Goal: Task Accomplishment & Management: Manage account settings

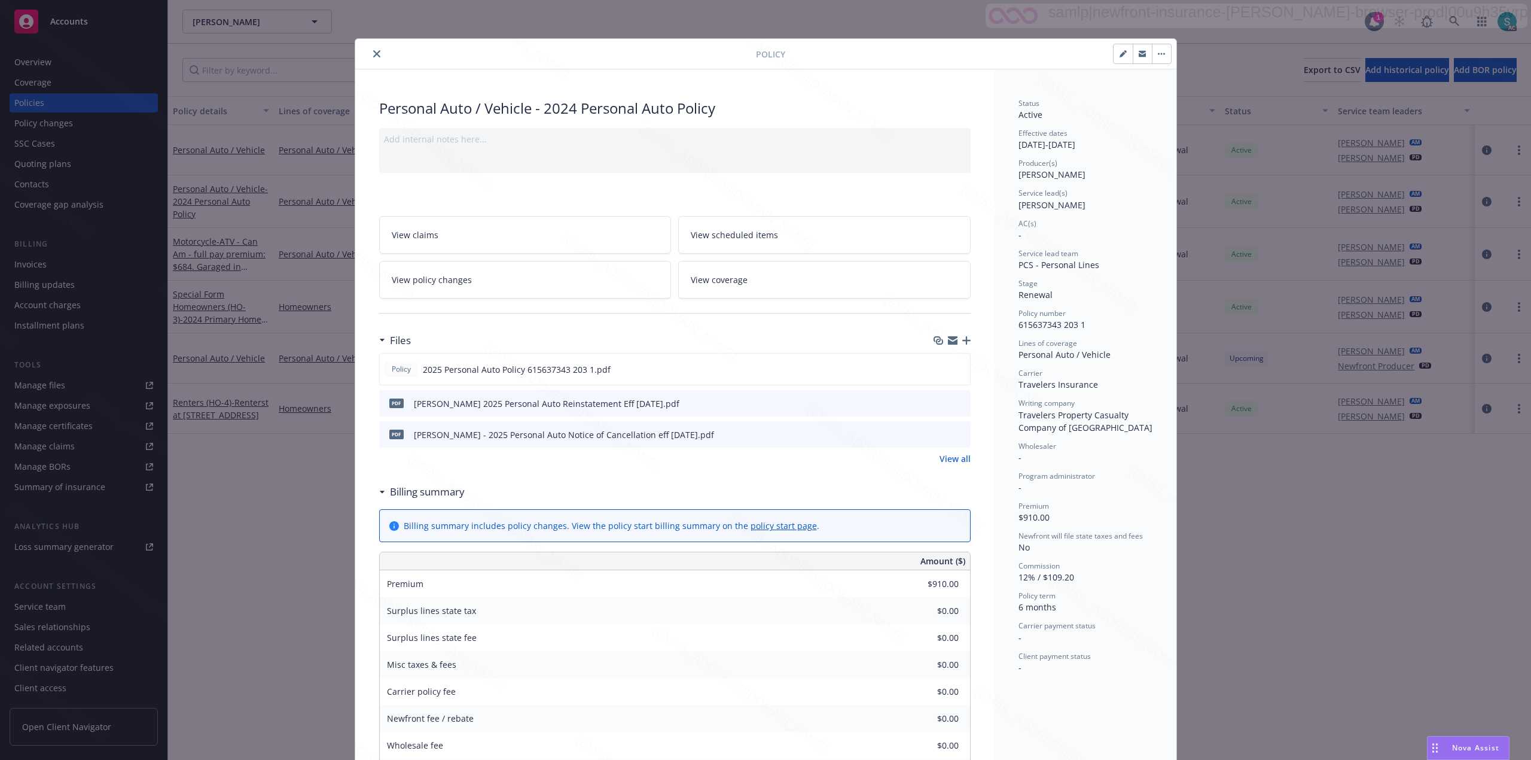
click at [374, 55] on button "close" at bounding box center [377, 54] width 14 height 14
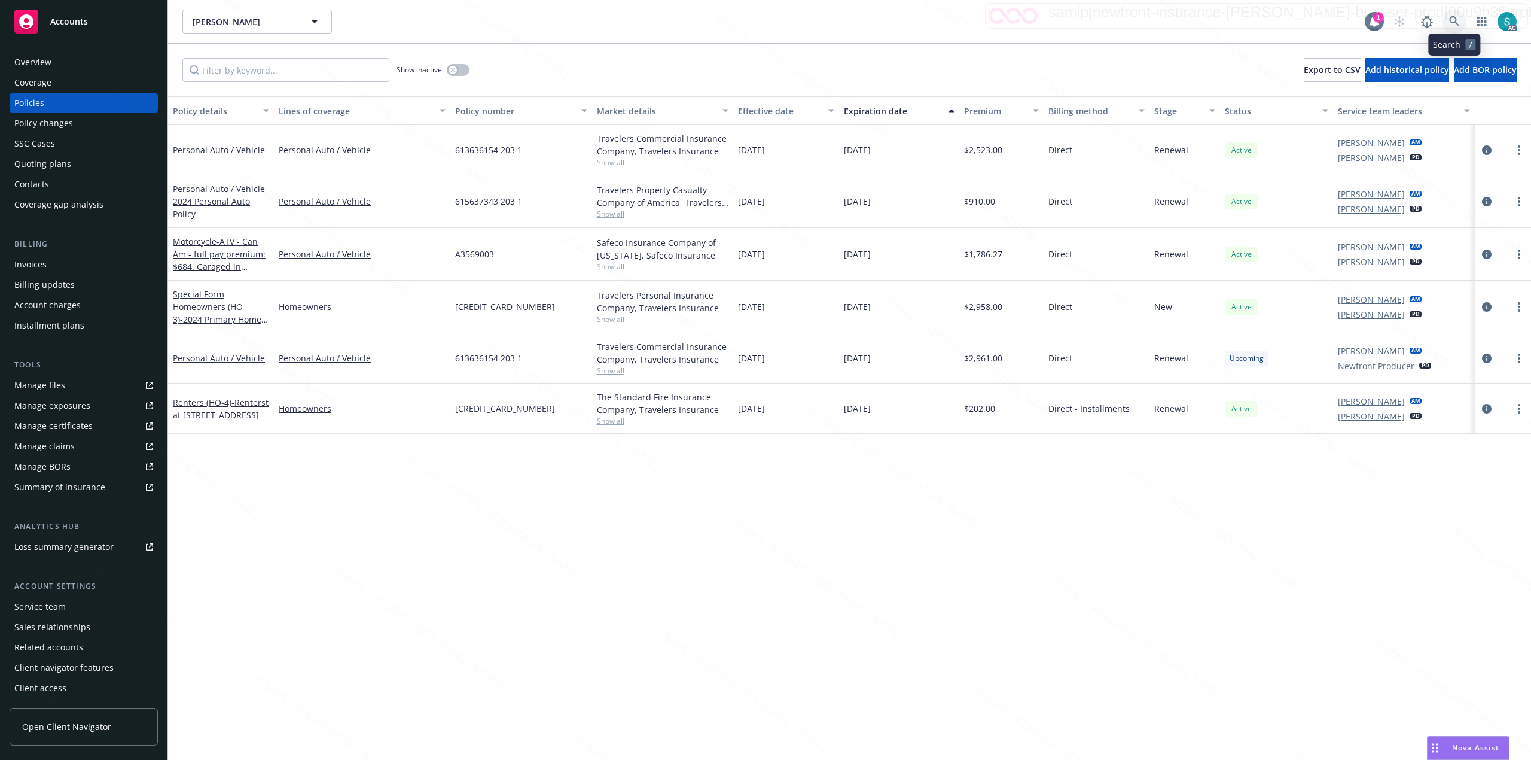
click at [1455, 22] on icon at bounding box center [1454, 21] width 10 height 10
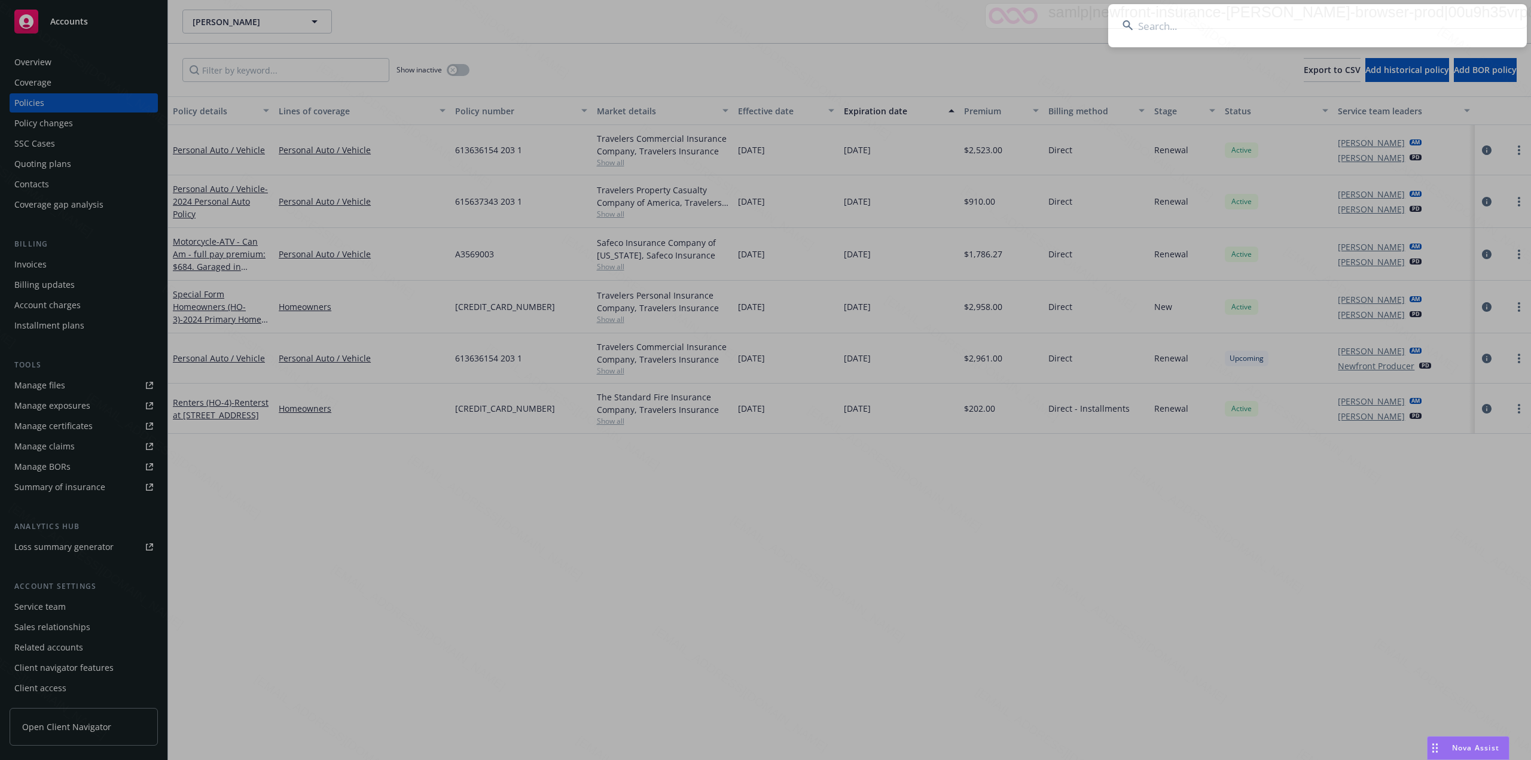
click at [1311, 22] on input at bounding box center [1317, 25] width 419 height 43
type input "[PERSON_NAME]"
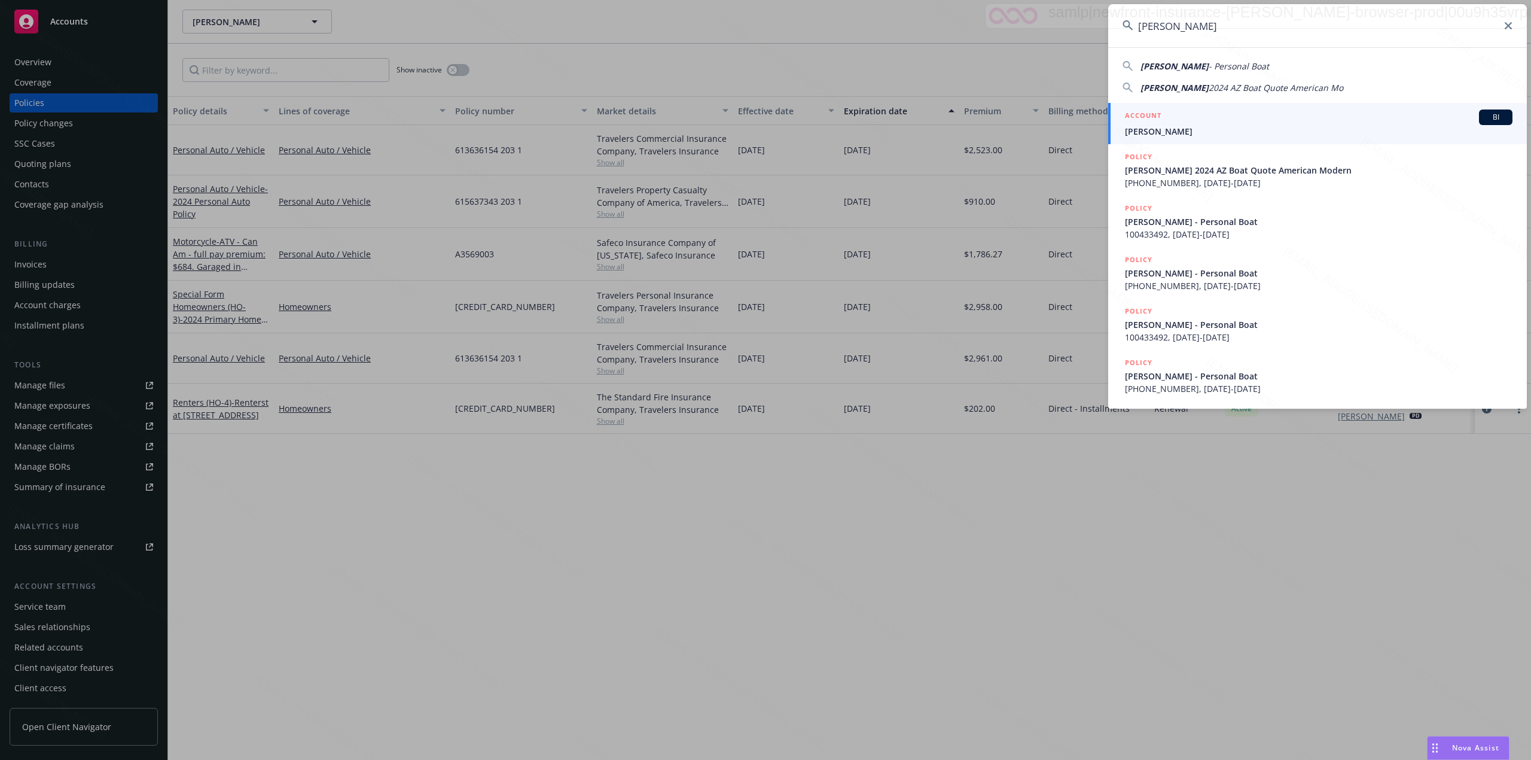
click at [1194, 134] on span "[PERSON_NAME]" at bounding box center [1319, 131] width 388 height 13
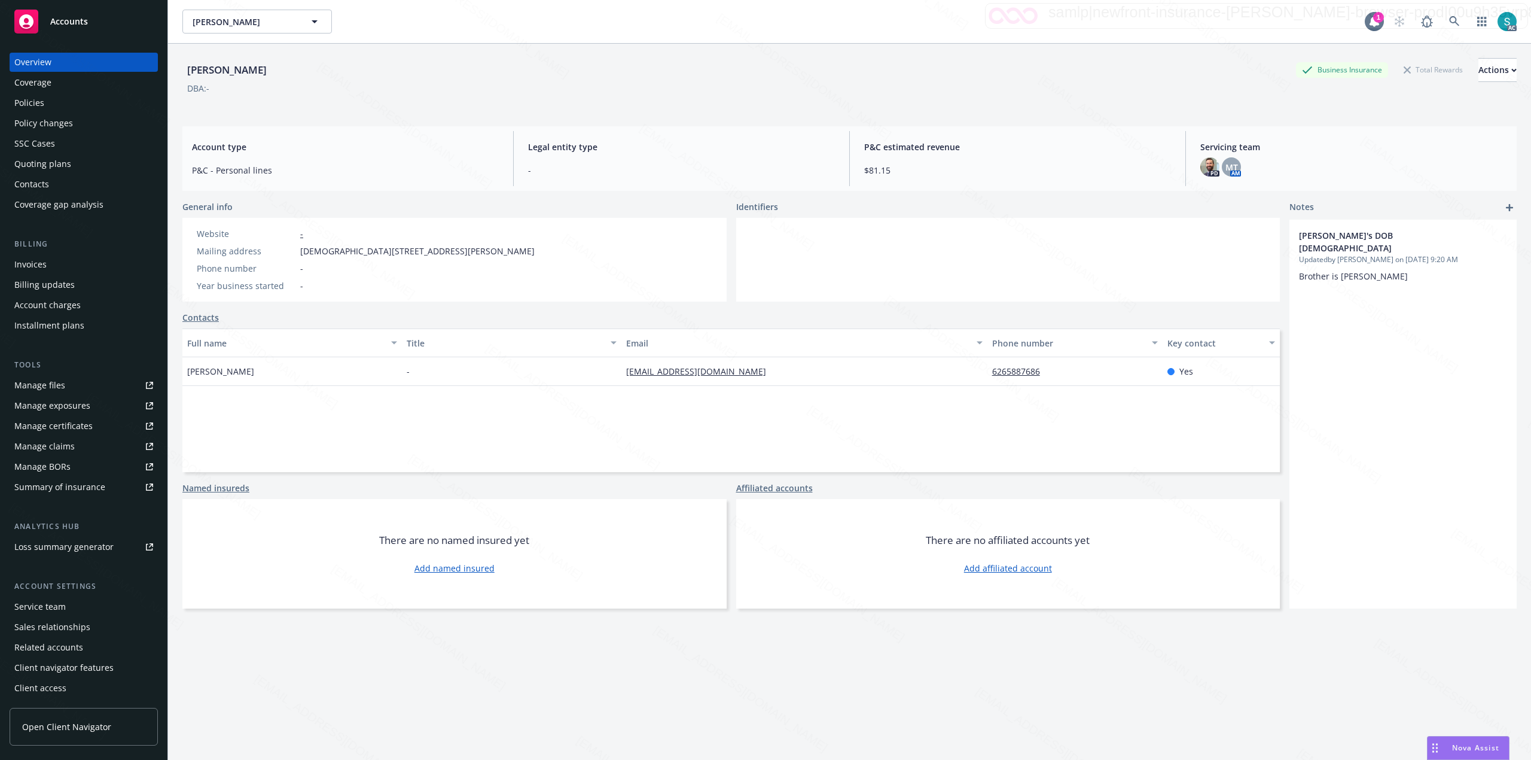
click at [766, 28] on div "Blasiar, Gary Kevin Blasiar, Gary Kevin" at bounding box center [773, 22] width 1182 height 24
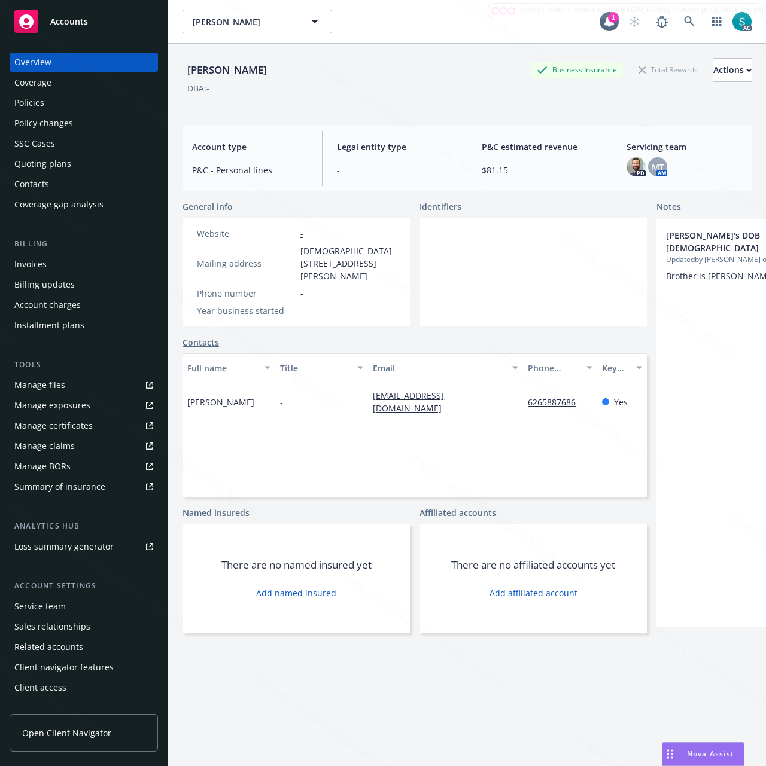
click at [60, 105] on div "Policies" at bounding box center [83, 102] width 139 height 19
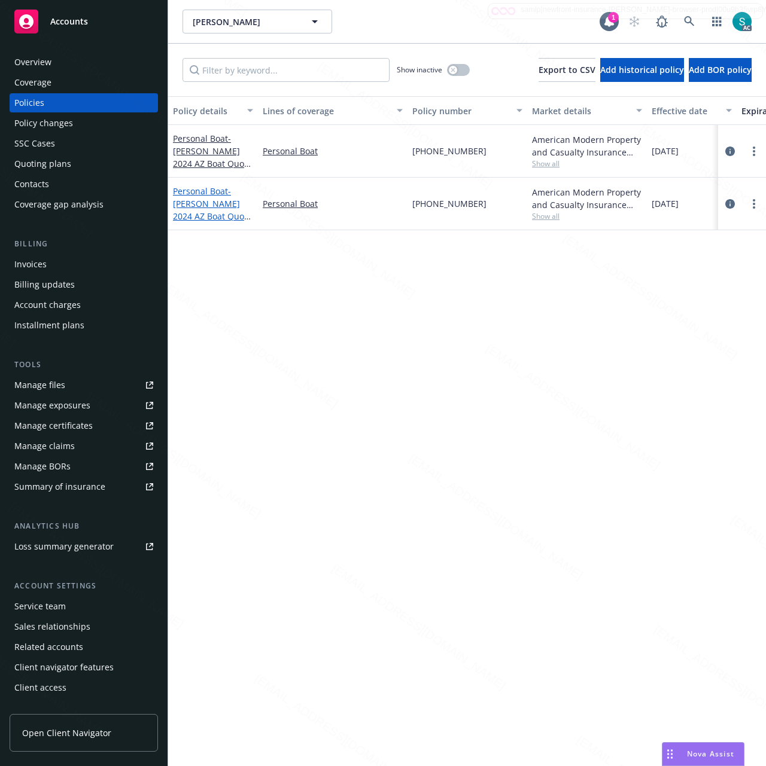
click at [203, 202] on span "- [PERSON_NAME] 2024 AZ Boat Quote American Modern" at bounding box center [212, 209] width 79 height 49
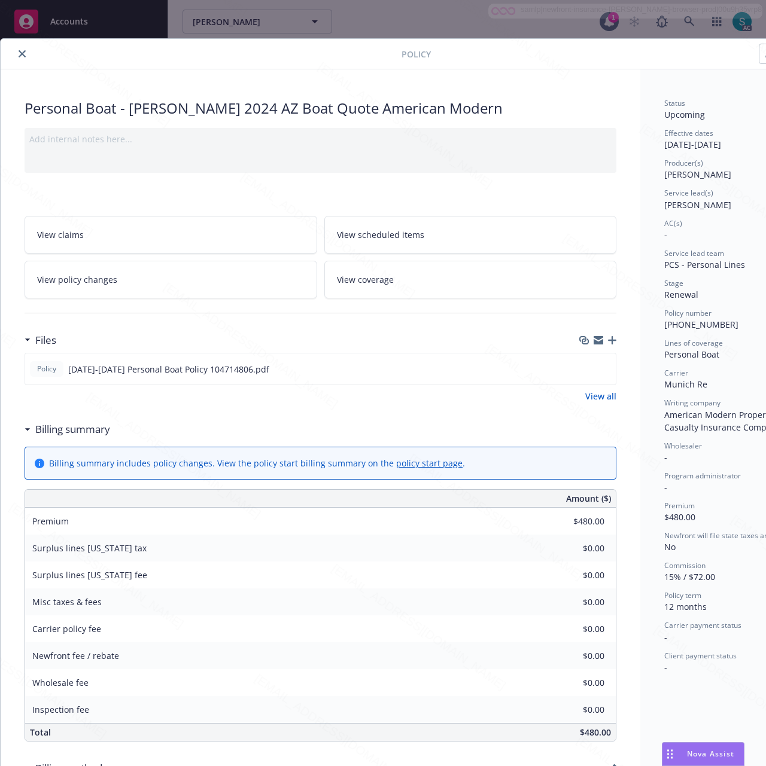
click at [383, 224] on link "View scheduled items" at bounding box center [470, 235] width 292 height 38
click at [644, 252] on div "Status Upcoming Effective dates [DATE] - [DATE] Producer(s) [PERSON_NAME] Servi…" at bounding box center [731, 581] width 182 height 1024
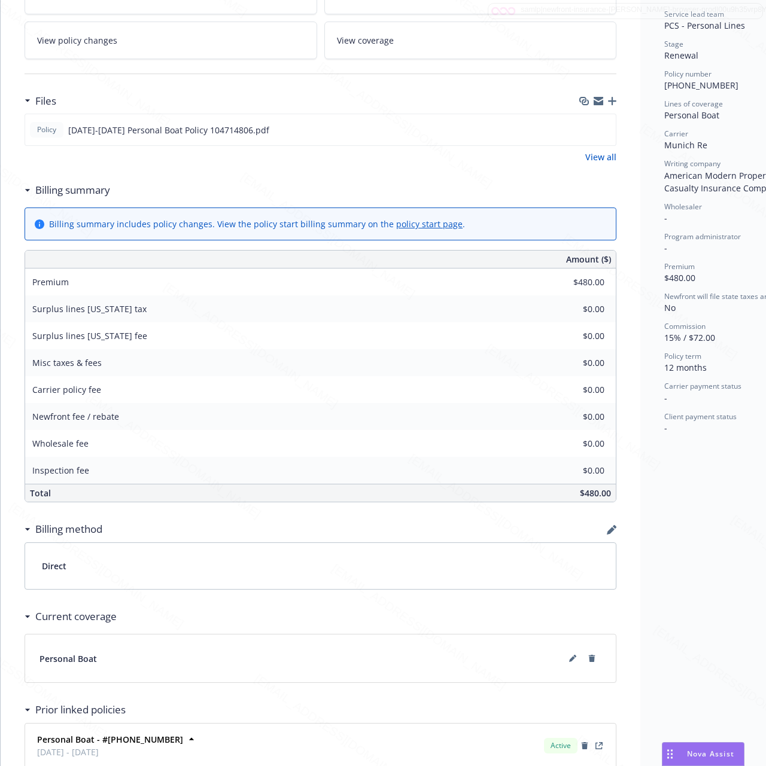
click at [632, 389] on div "Personal Boat - [PERSON_NAME] 2024 AZ Boat Quote American Modern Add internal n…" at bounding box center [320, 342] width 639 height 1024
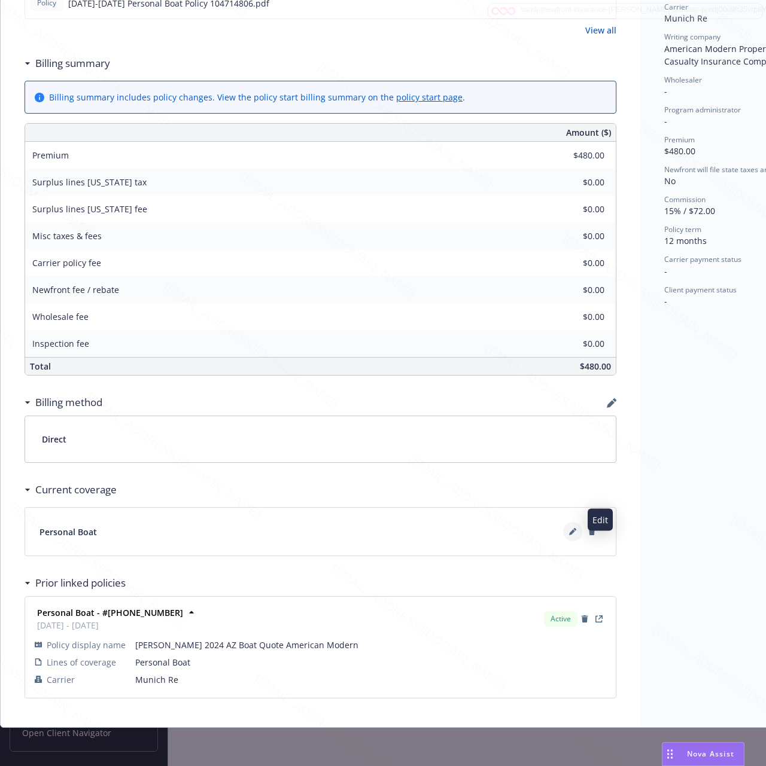
click at [572, 528] on icon at bounding box center [572, 531] width 7 height 7
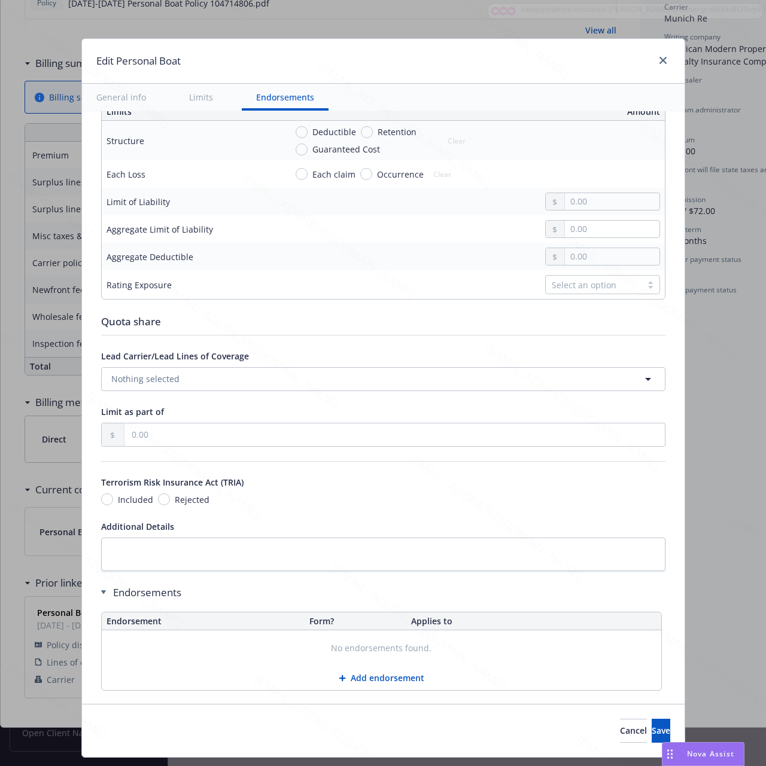
scroll to position [422, 0]
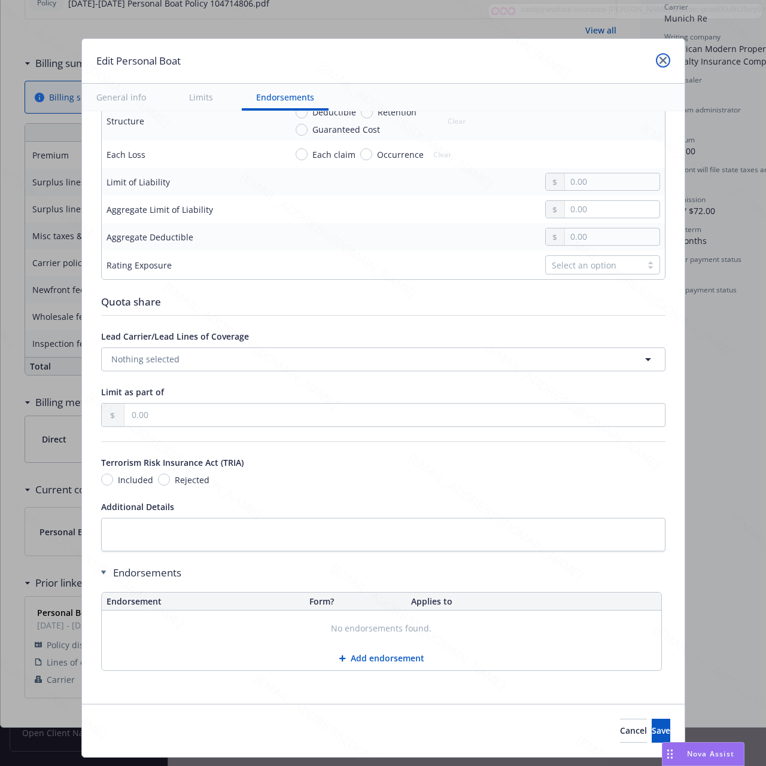
click at [660, 60] on icon "close" at bounding box center [662, 60] width 7 height 7
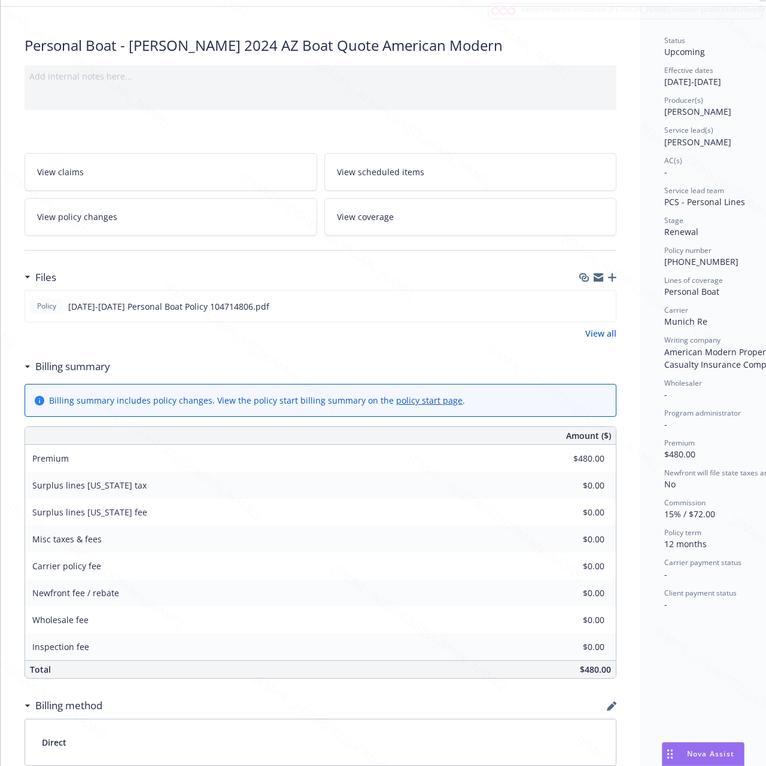
scroll to position [0, 0]
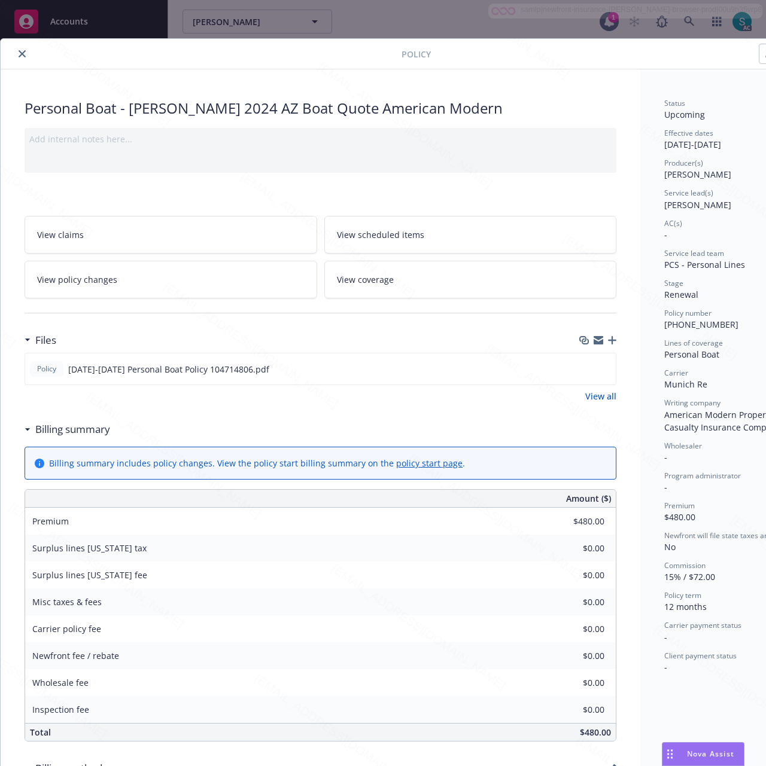
click at [453, 225] on link "View scheduled items" at bounding box center [470, 235] width 292 height 38
click at [633, 209] on div "Personal Boat - [PERSON_NAME] 2024 AZ Boat Quote American Modern Add internal n…" at bounding box center [320, 581] width 639 height 1024
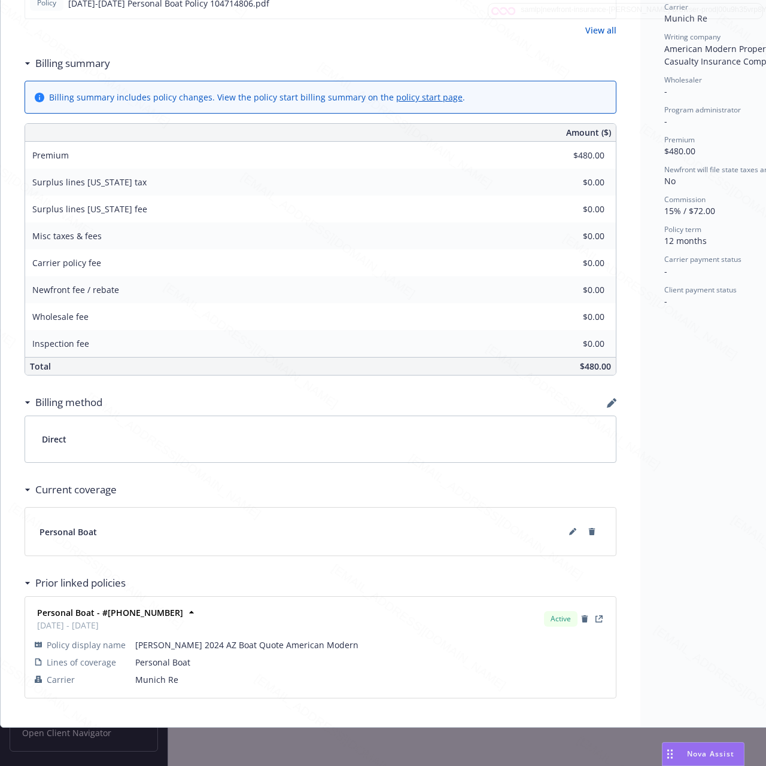
click at [702, 487] on div "Status Upcoming Effective dates [DATE] - [DATE] Producer(s) [PERSON_NAME] Servi…" at bounding box center [731, 215] width 182 height 1024
click at [572, 530] on icon at bounding box center [572, 533] width 6 height 6
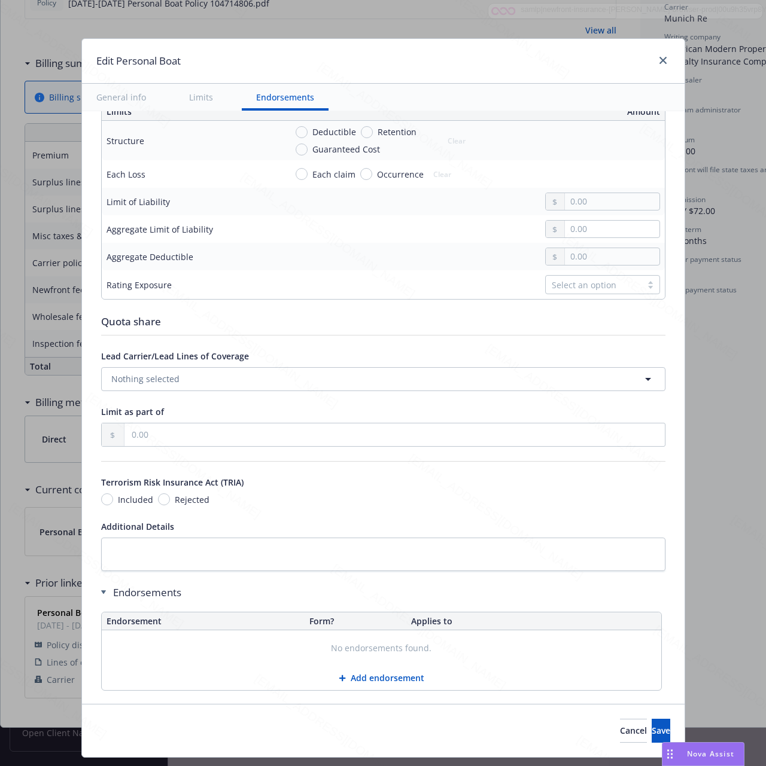
scroll to position [422, 0]
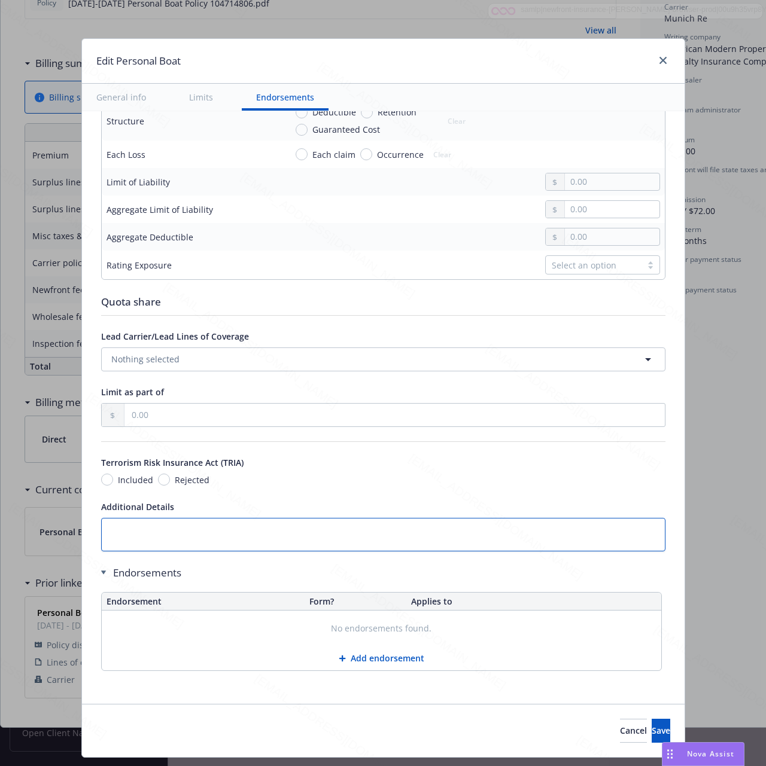
click at [145, 539] on textarea at bounding box center [383, 534] width 564 height 33
paste textarea "Liability - Bodily Injury and Property Damage - (Bodily injury/property damage)…"
type textarea "Liability - Bodily Injury and Property Damage - (Bodily injury/property damage)…"
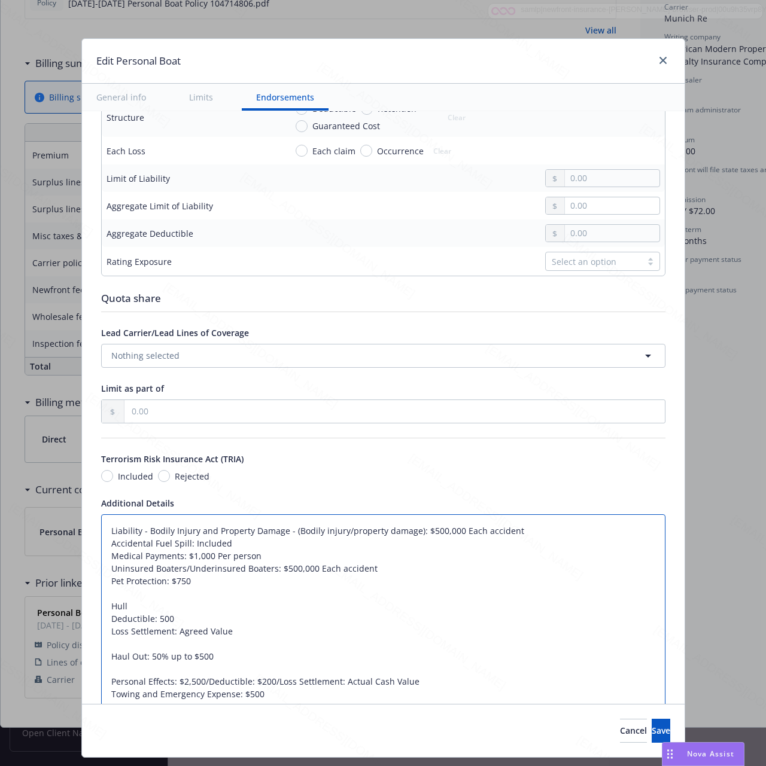
scroll to position [585, 0]
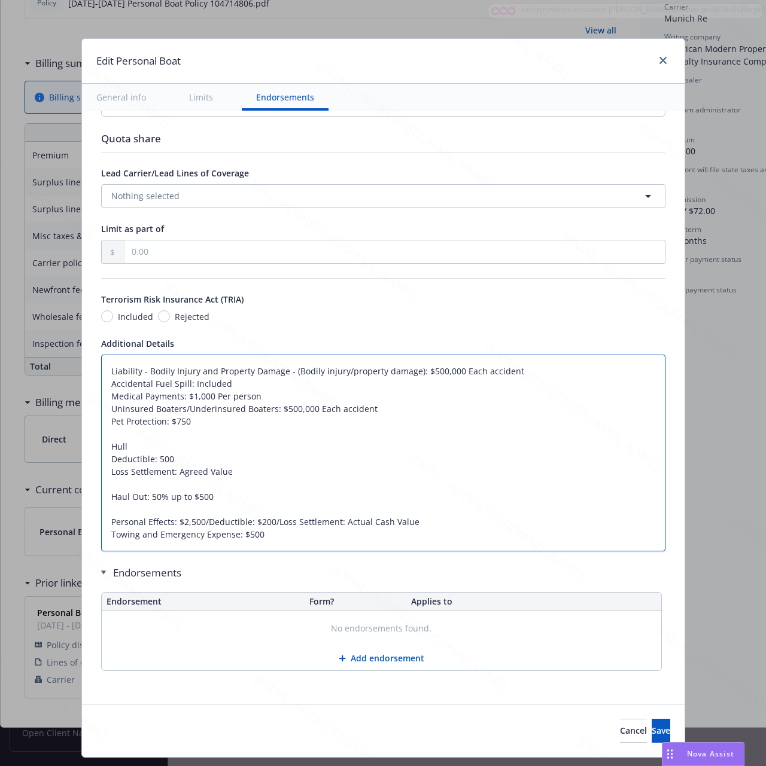
type textarea "x"
type textarea "Liability - Bodily Injury and Property Damage - (Bodily injury/property damage)…"
click at [651, 734] on span "Save" at bounding box center [660, 730] width 19 height 11
type textarea "x"
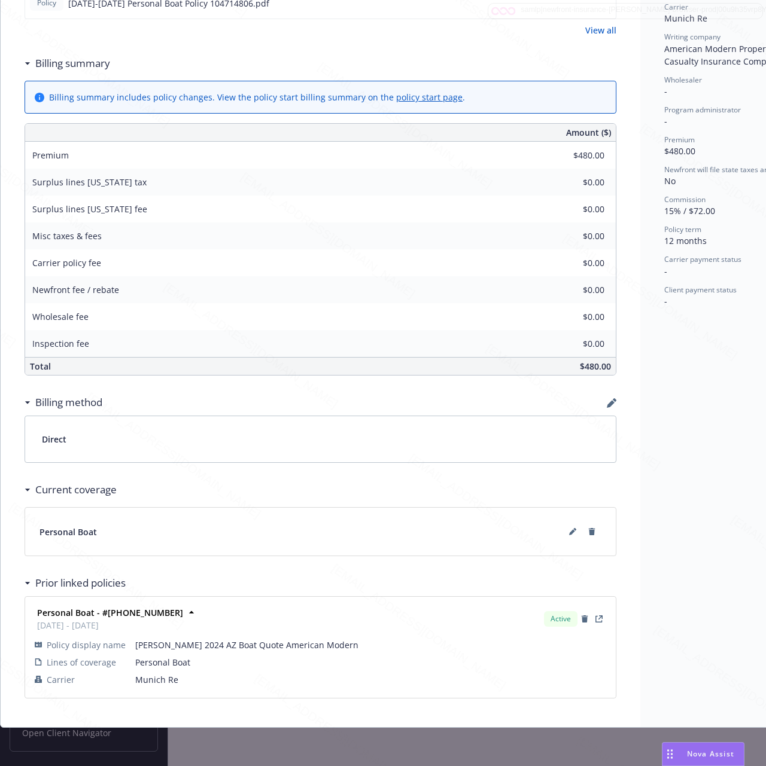
click at [678, 520] on div "Status Upcoming Effective dates [DATE] - [DATE] Producer(s) [PERSON_NAME] Servi…" at bounding box center [731, 215] width 182 height 1024
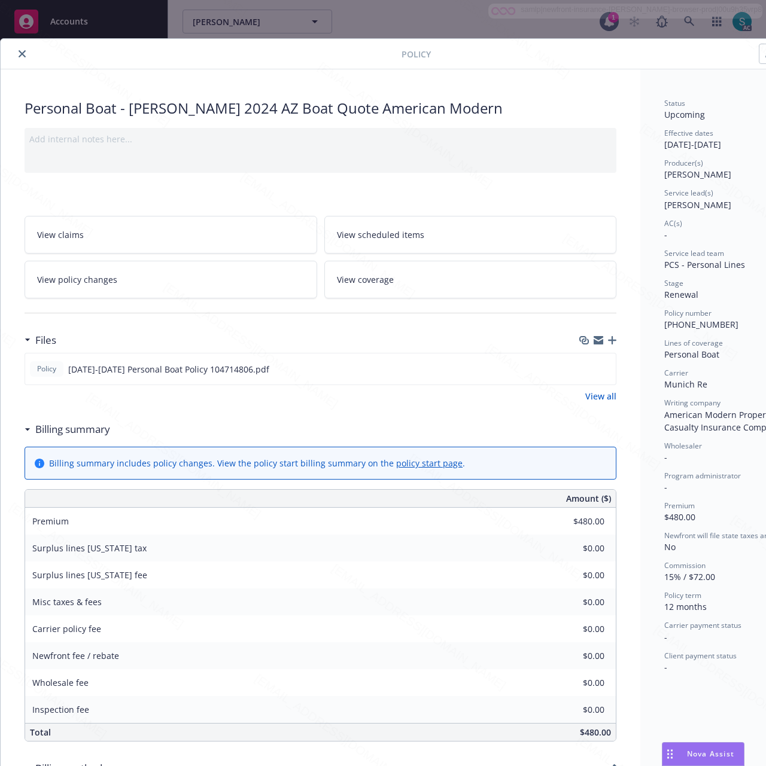
click at [445, 232] on link "View scheduled items" at bounding box center [470, 235] width 292 height 38
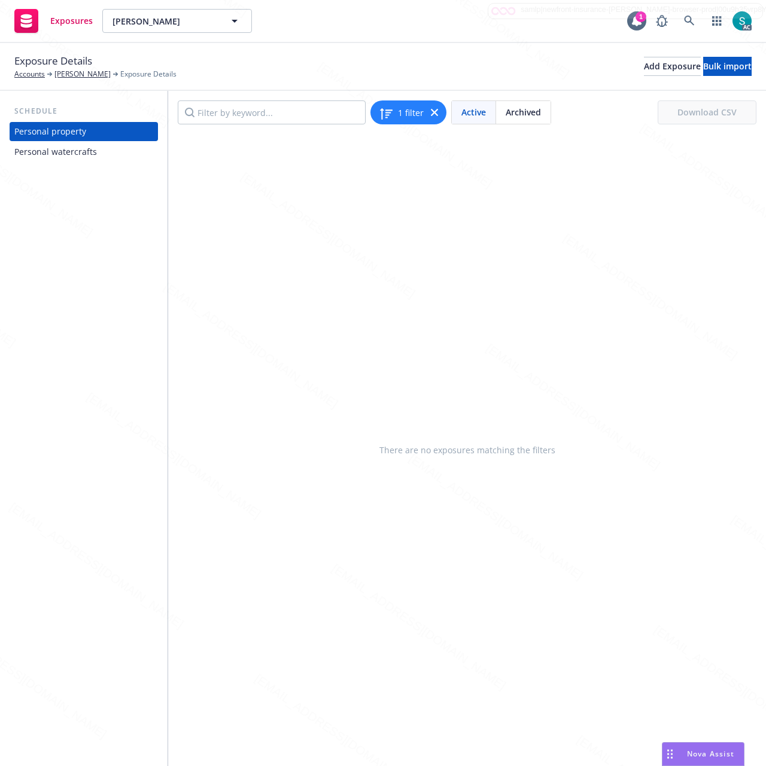
click at [85, 154] on div "Personal watercrafts" at bounding box center [55, 151] width 83 height 19
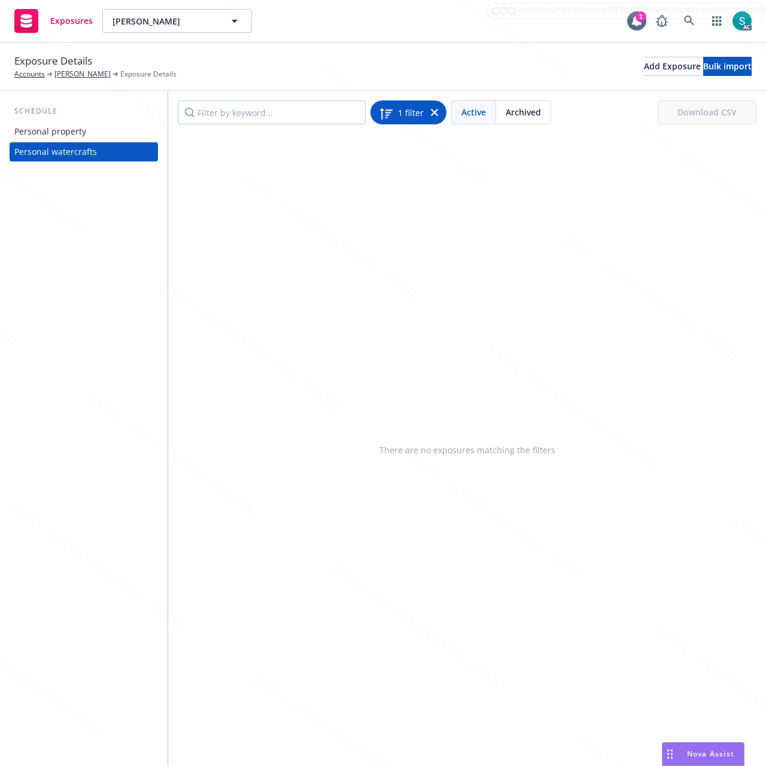
click at [427, 112] on div "1 filter" at bounding box center [408, 112] width 59 height 17
click at [434, 112] on icon at bounding box center [434, 112] width 7 height 7
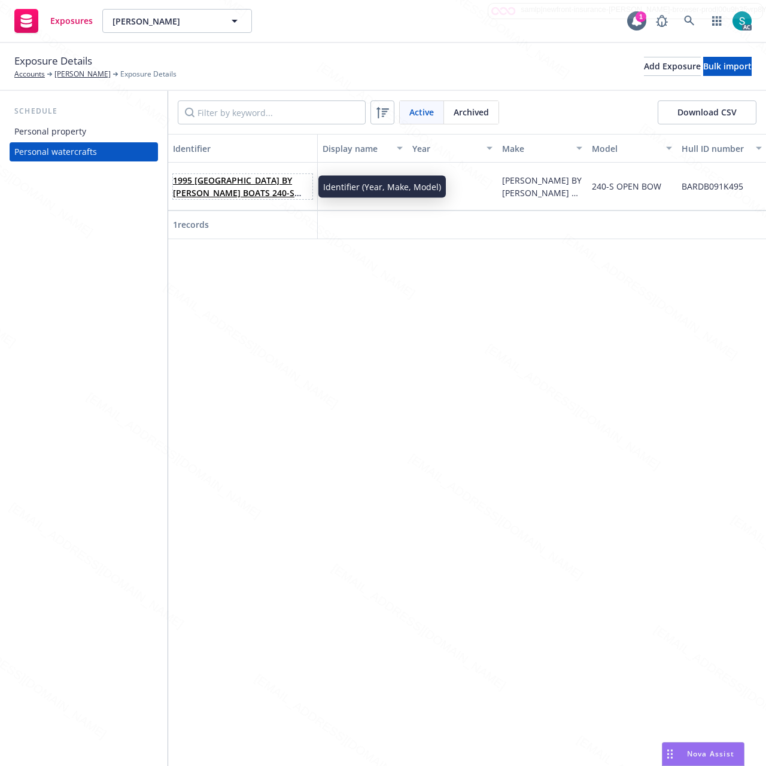
click at [225, 184] on link "1995 HALLETT BY BARRON BOATS 240-S OPEN BOW" at bounding box center [233, 193] width 121 height 36
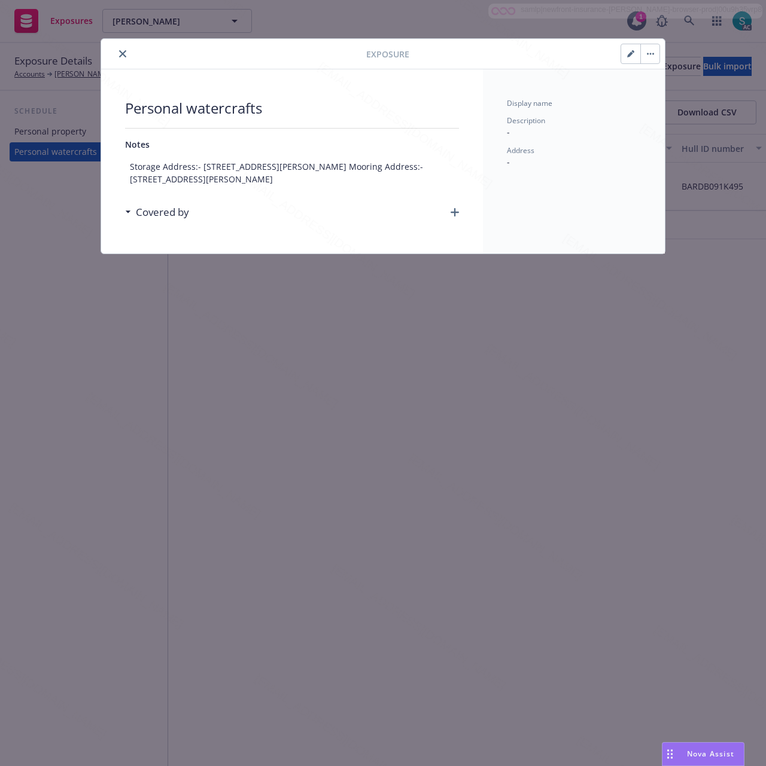
click at [630, 55] on icon "button" at bounding box center [630, 54] width 6 height 6
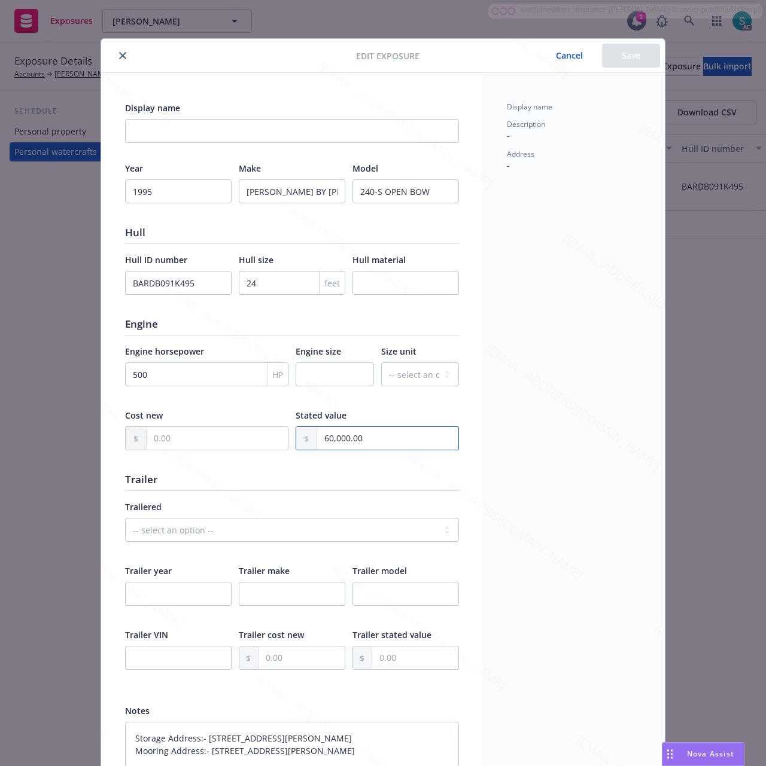
click at [396, 436] on input "60,000.00" at bounding box center [387, 438] width 141 height 23
type textarea "x"
type input "1.00"
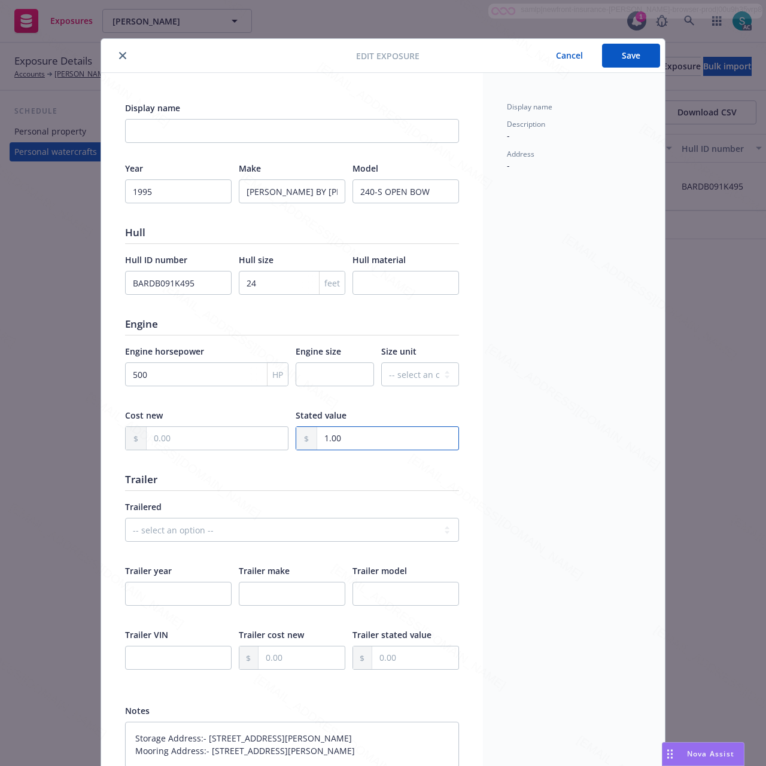
type textarea "x"
type input "12.00"
type textarea "x"
type input "120.00"
type textarea "x"
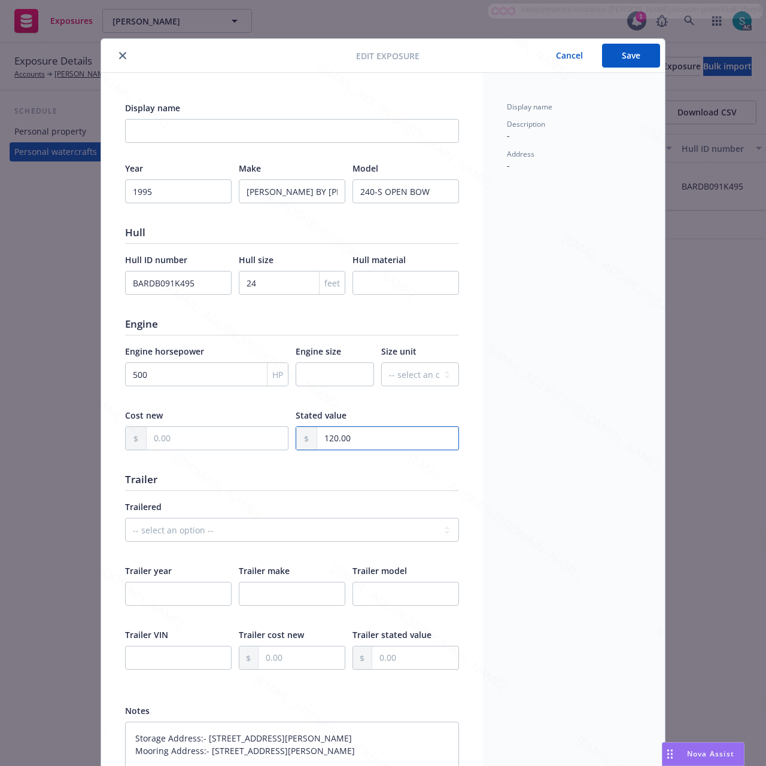
type input "1,200.00"
type textarea "x"
type input "12,000.00"
type textarea "x"
type input "12,000.00"
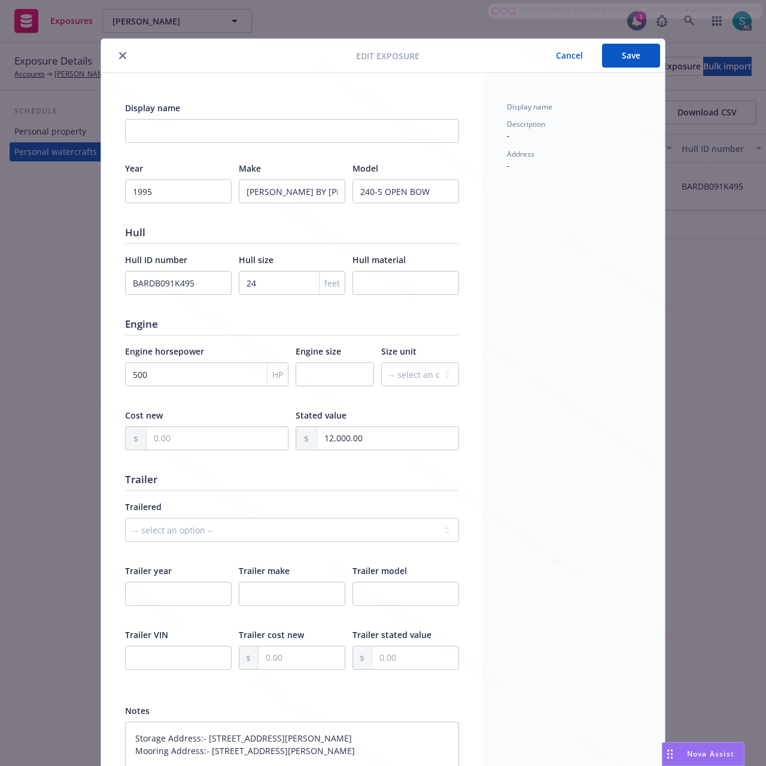
click at [527, 523] on div "Display name Description - Address -" at bounding box center [574, 435] width 182 height 724
click at [628, 53] on button "Save" at bounding box center [631, 56] width 58 height 24
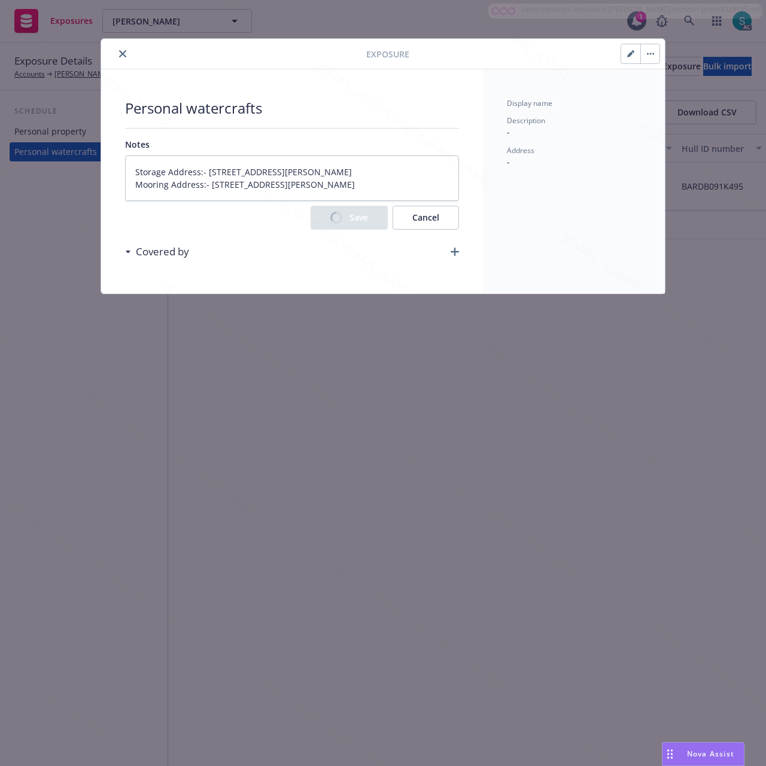
type textarea "x"
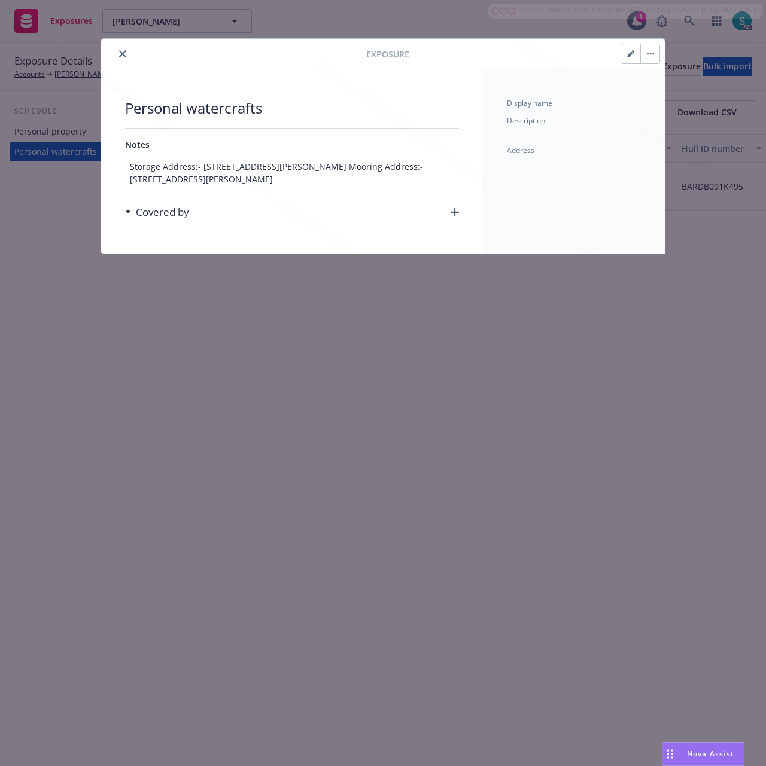
click at [457, 214] on icon "button" at bounding box center [454, 212] width 8 height 8
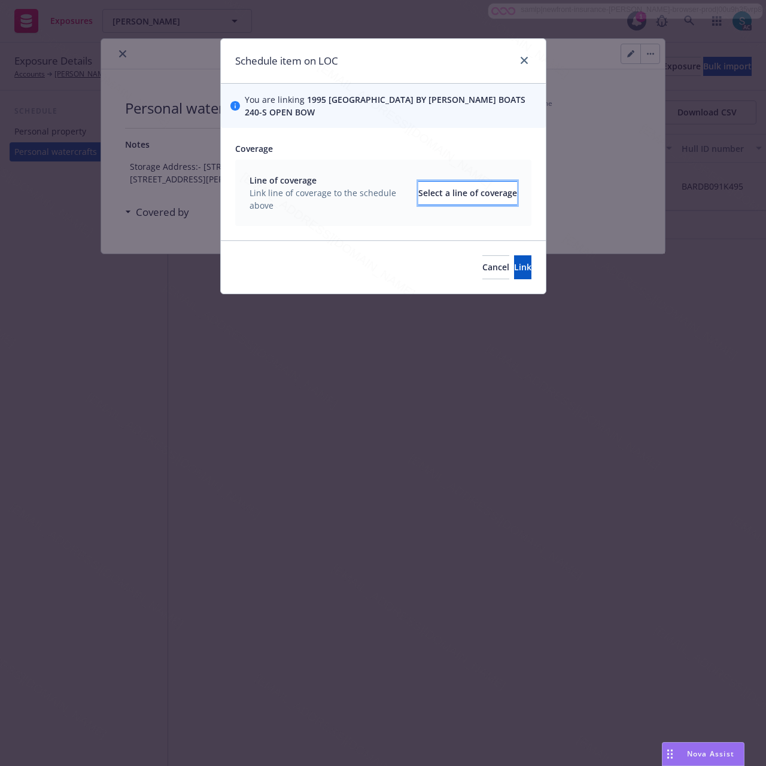
click at [425, 182] on div "Select a line of coverage" at bounding box center [467, 193] width 99 height 23
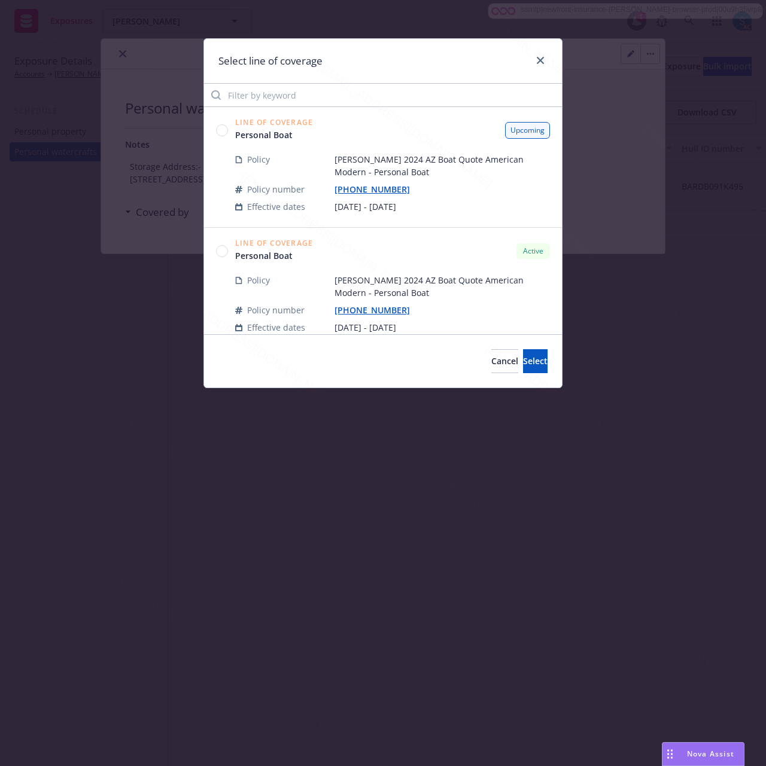
click at [226, 128] on circle at bounding box center [221, 129] width 11 height 11
click at [523, 360] on span "Select" at bounding box center [535, 360] width 25 height 11
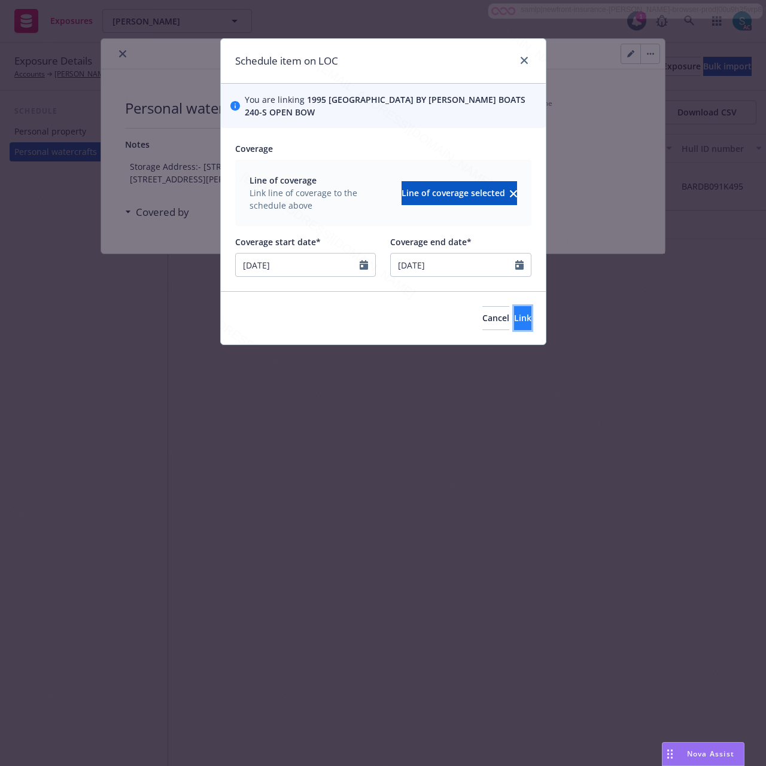
click at [514, 312] on span "Link" at bounding box center [522, 317] width 17 height 11
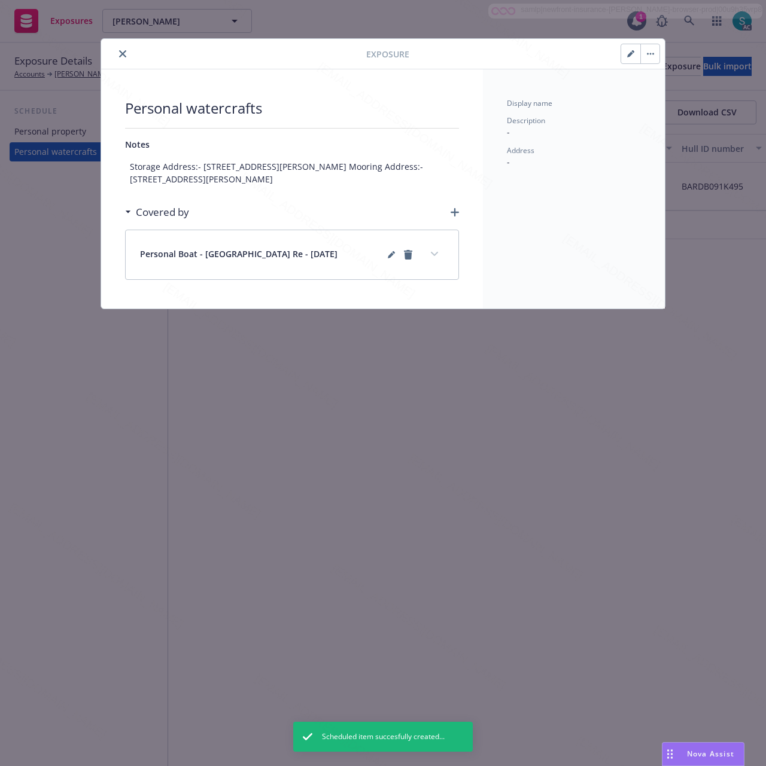
click at [120, 54] on icon "close" at bounding box center [122, 53] width 7 height 7
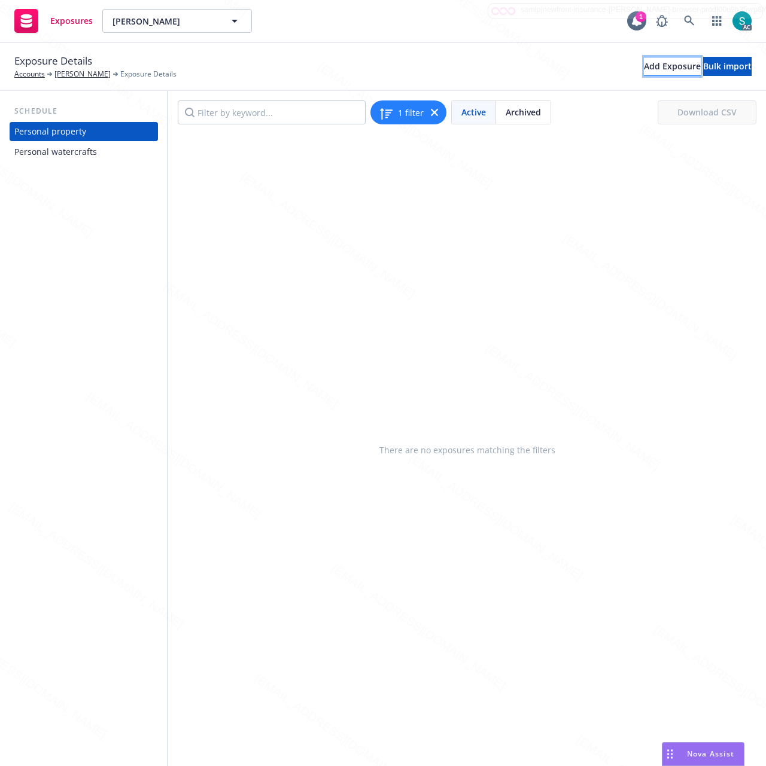
click at [644, 70] on div "Add Exposure" at bounding box center [672, 66] width 57 height 18
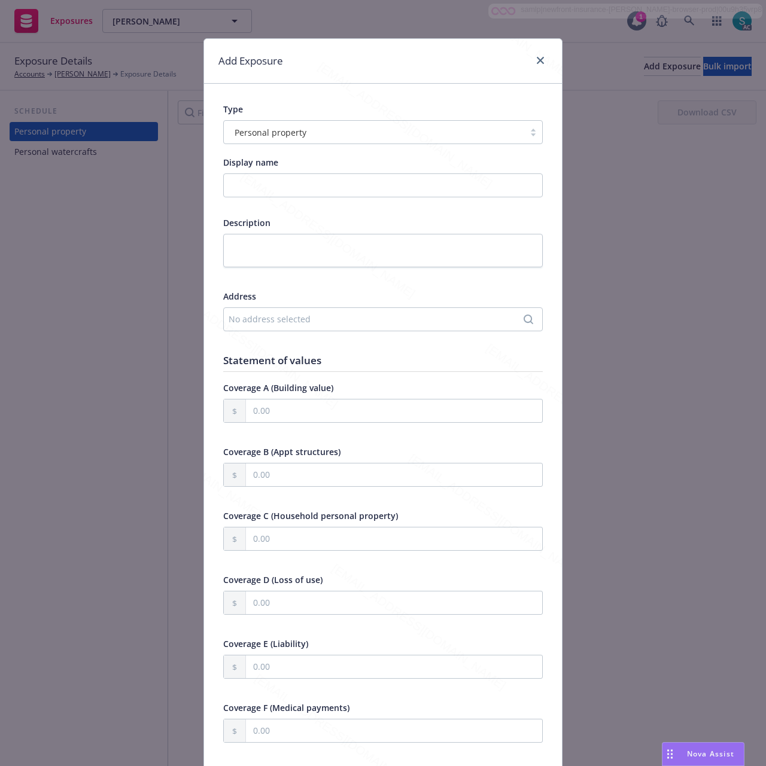
click at [299, 139] on div at bounding box center [374, 132] width 288 height 14
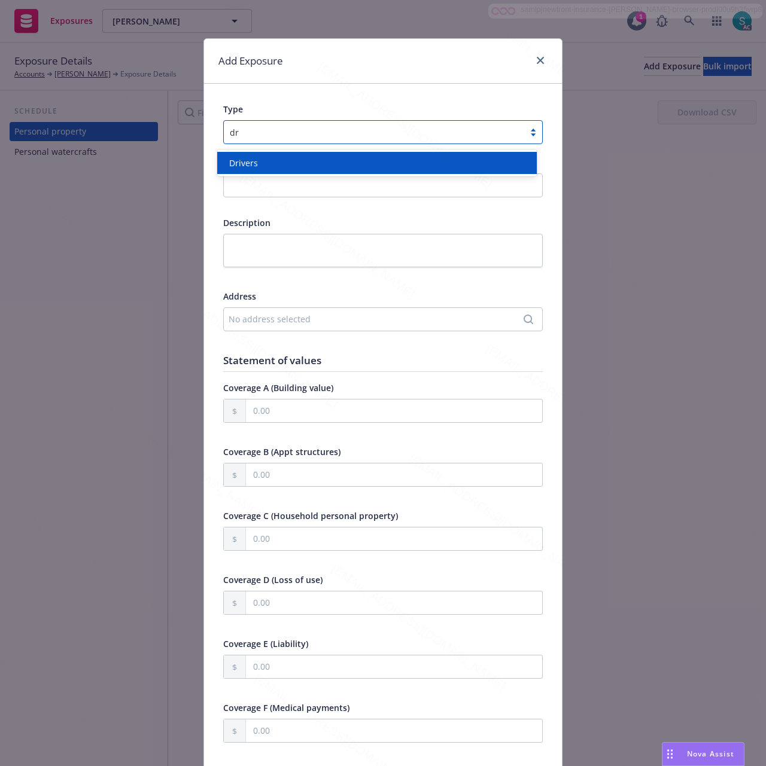
type input "dri"
click at [290, 163] on div "Drivers" at bounding box center [376, 163] width 304 height 13
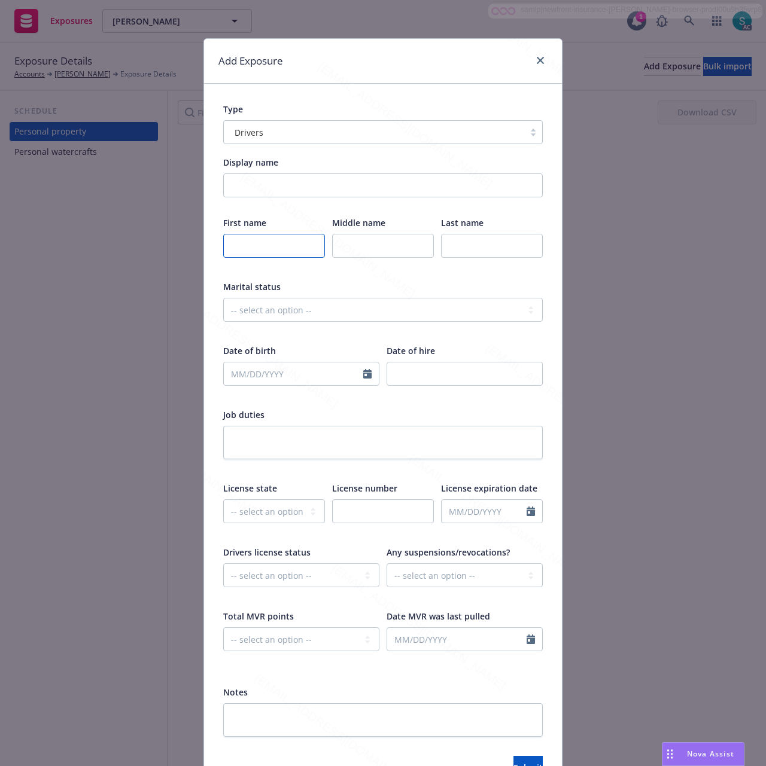
click at [257, 252] on input "text" at bounding box center [274, 246] width 102 height 24
paste input "GARY"
type input "GARY"
click at [463, 250] on input "text" at bounding box center [492, 246] width 102 height 24
paste input "BLASIAR"
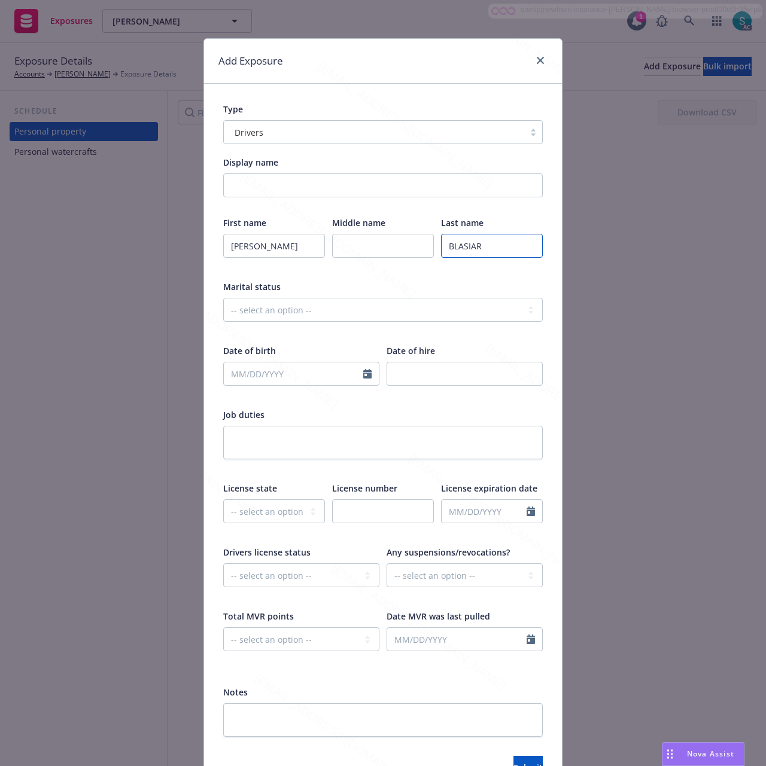
scroll to position [72, 0]
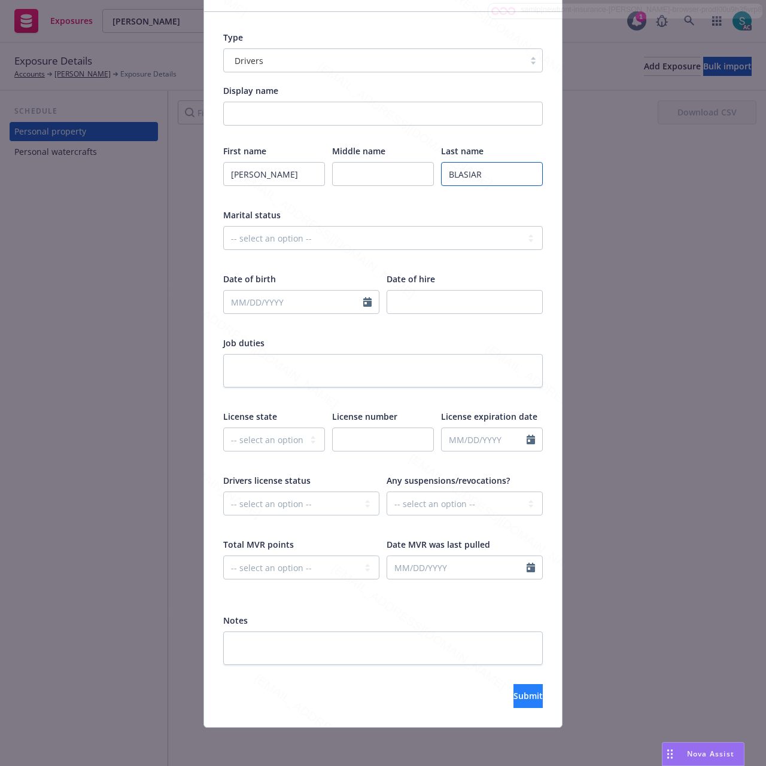
type input "BLASIAR"
click at [518, 693] on button "Submit" at bounding box center [527, 696] width 29 height 24
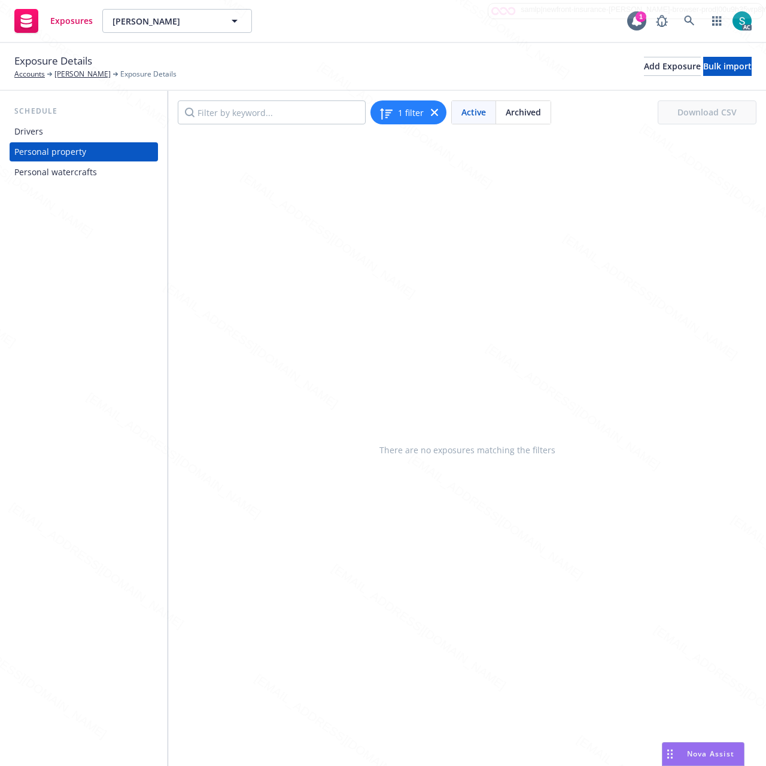
click at [23, 128] on div "Drivers" at bounding box center [28, 131] width 29 height 19
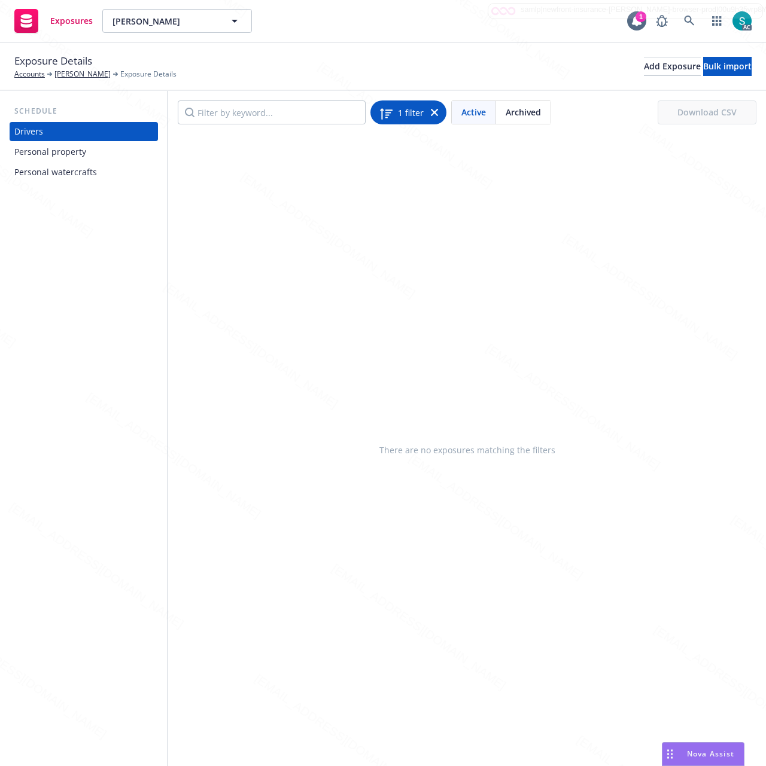
click at [431, 114] on icon at bounding box center [434, 112] width 7 height 7
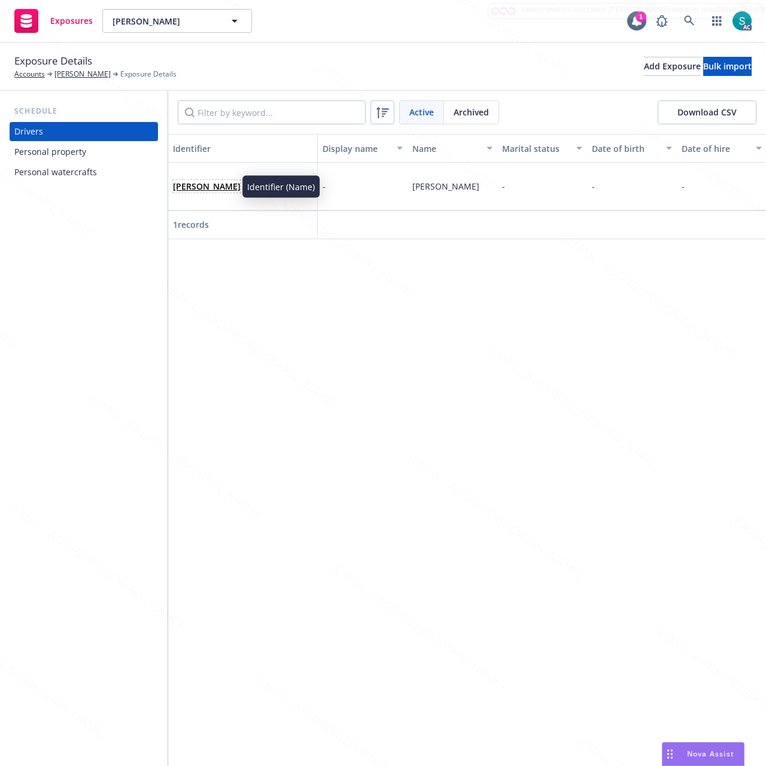
click at [214, 182] on link "GARY BLASIAR" at bounding box center [207, 186] width 68 height 11
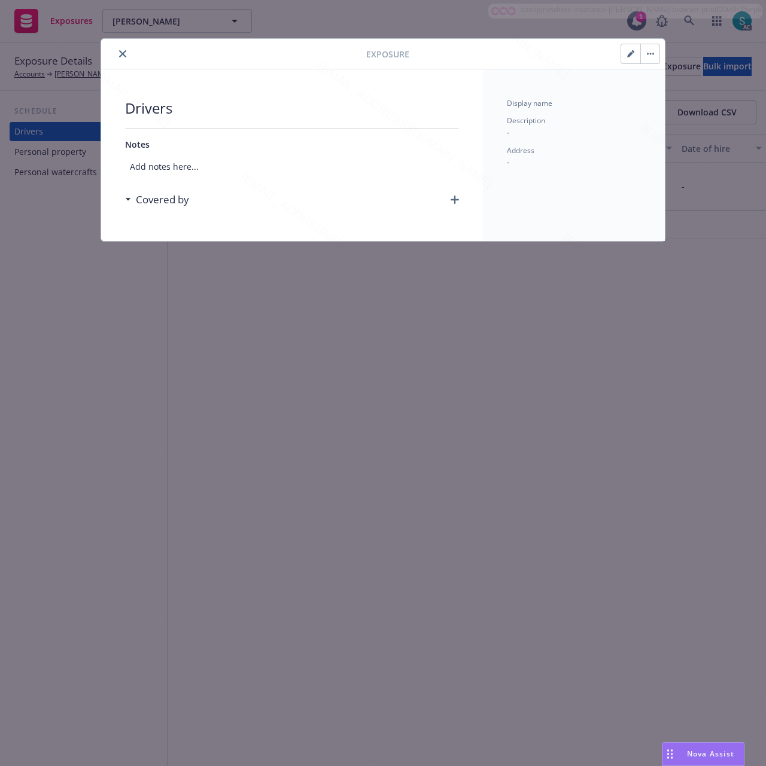
click at [451, 203] on icon "button" at bounding box center [454, 200] width 8 height 8
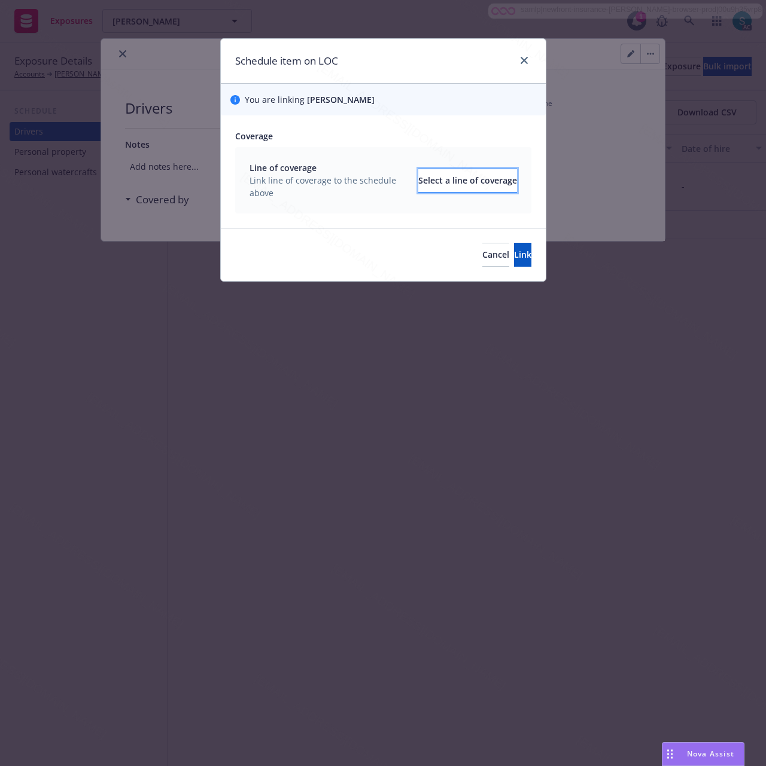
click at [418, 184] on div "Select a line of coverage" at bounding box center [467, 180] width 99 height 23
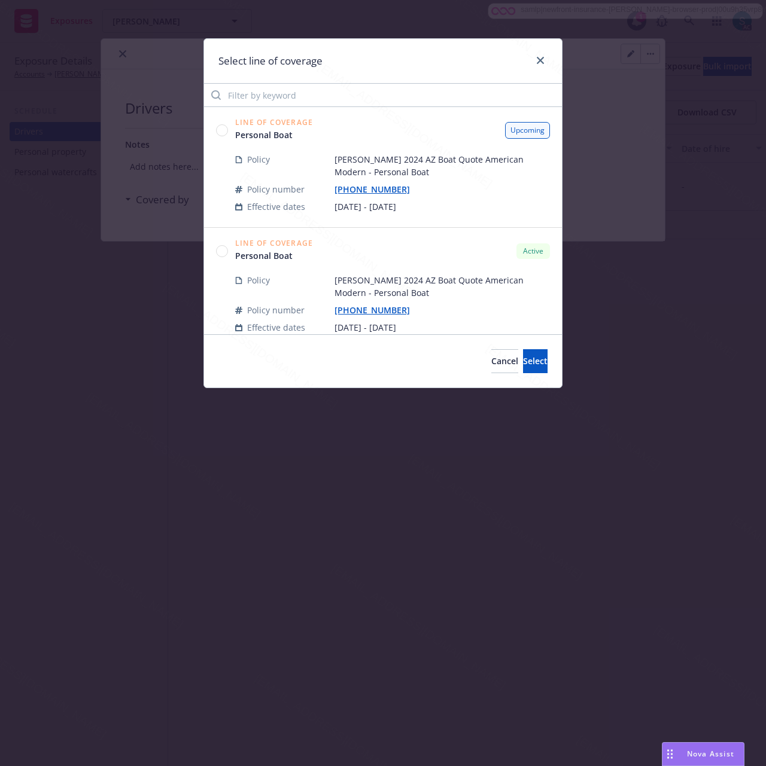
click at [225, 132] on circle at bounding box center [221, 129] width 11 height 11
click at [523, 364] on span "Select" at bounding box center [535, 360] width 25 height 11
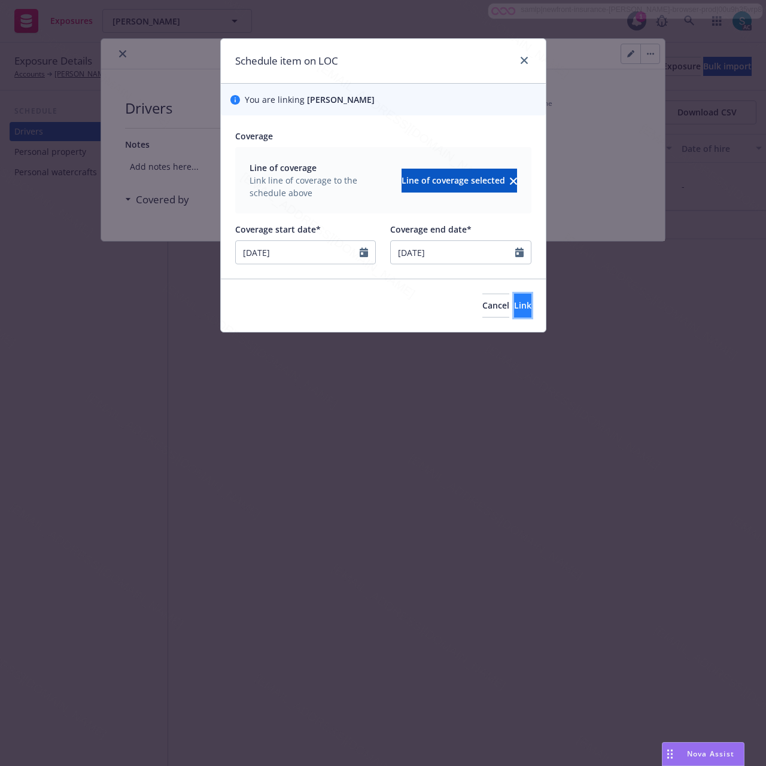
click at [514, 315] on button "Link" at bounding box center [522, 306] width 17 height 24
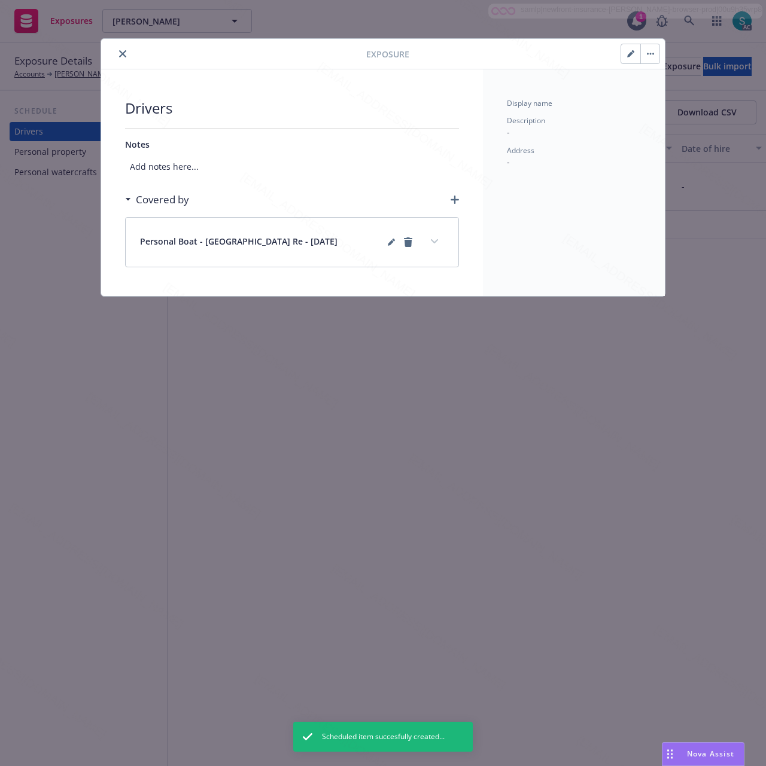
click at [123, 57] on icon "close" at bounding box center [122, 53] width 7 height 7
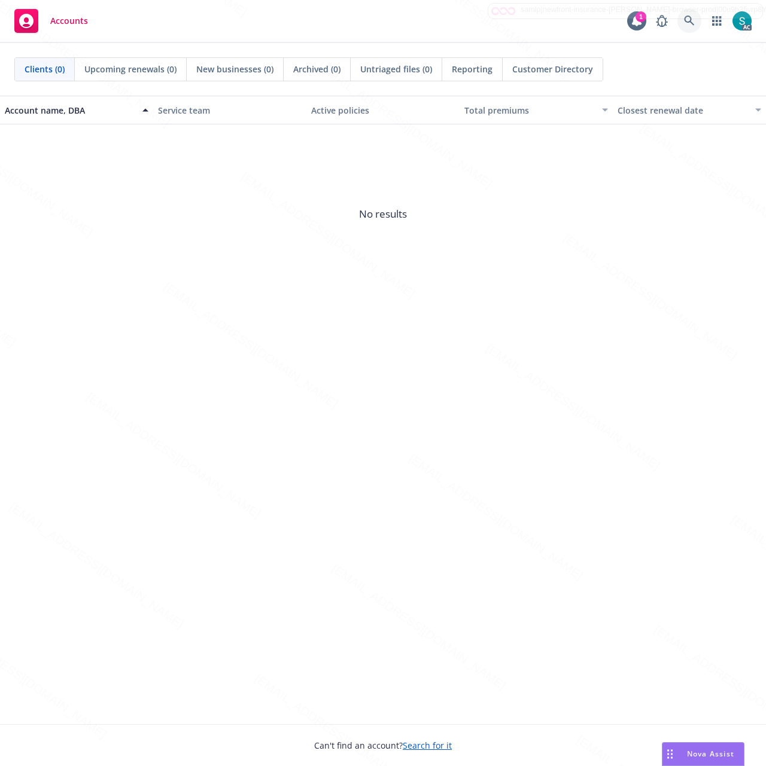
click at [688, 19] on icon at bounding box center [689, 21] width 11 height 11
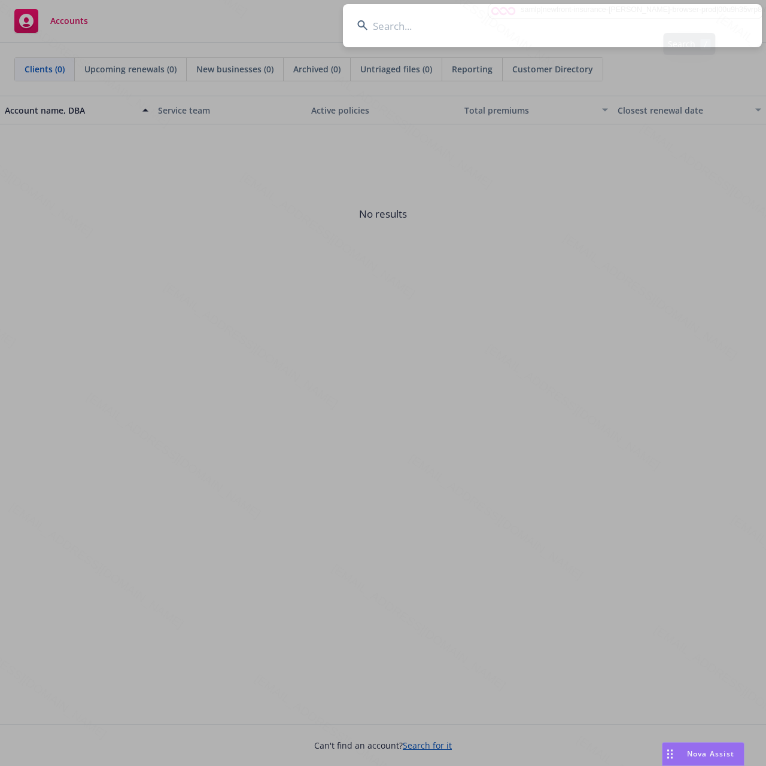
click at [530, 22] on input at bounding box center [552, 25] width 419 height 43
type input "[PERSON_NAME]"
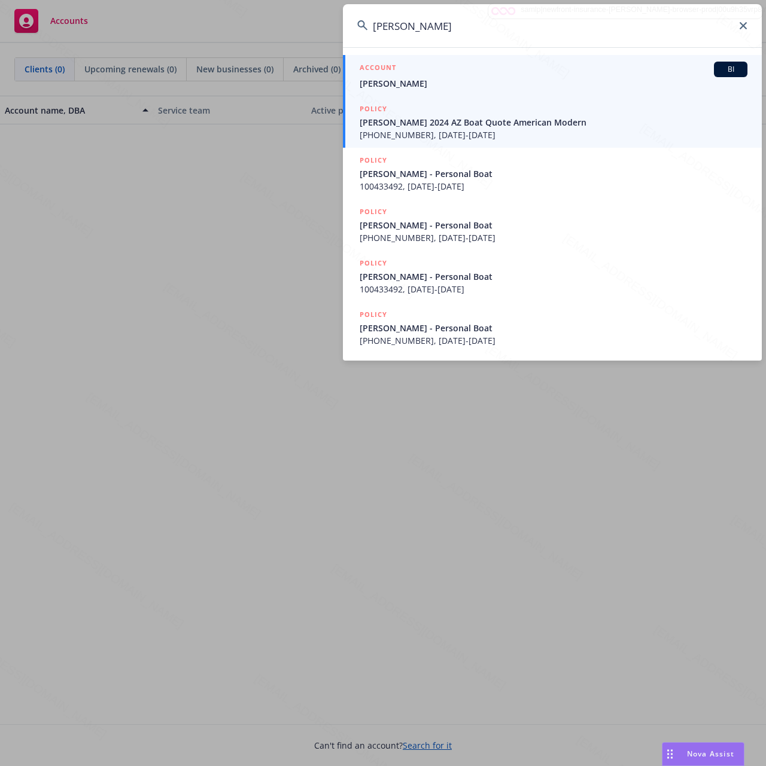
click at [415, 81] on span "[PERSON_NAME]" at bounding box center [553, 83] width 388 height 13
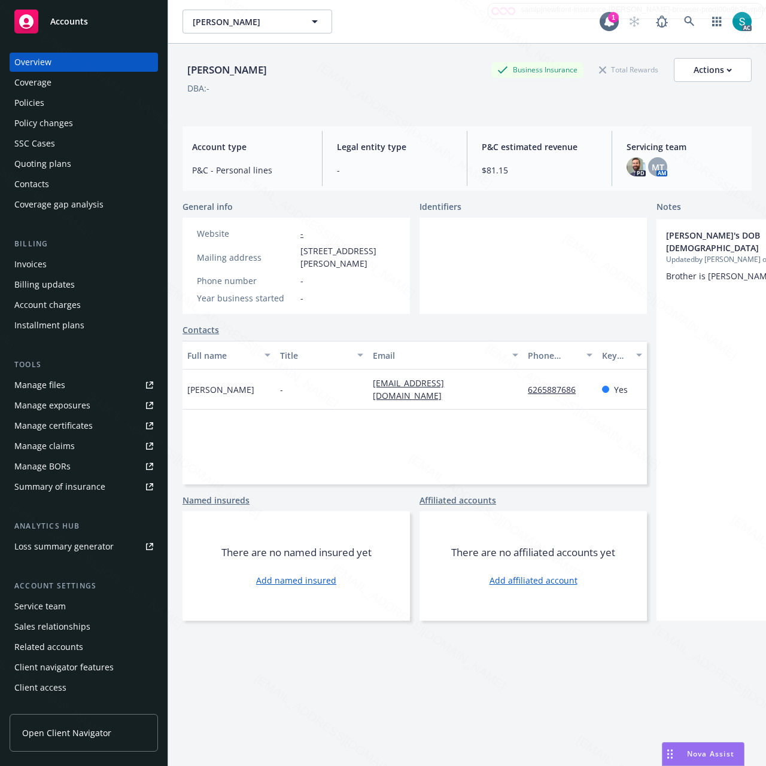
click at [50, 99] on div "Policies" at bounding box center [83, 102] width 139 height 19
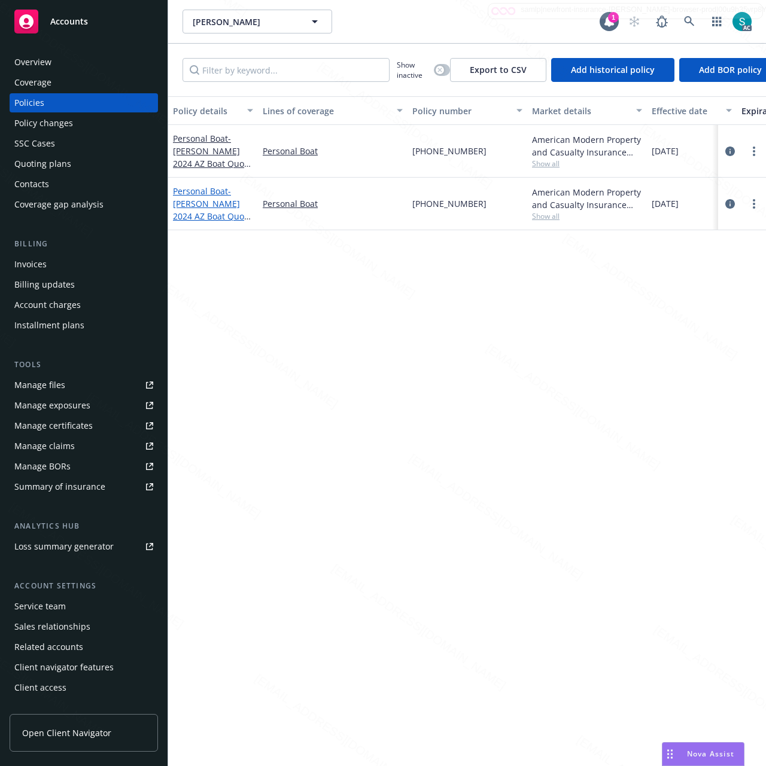
click at [220, 206] on span "- [PERSON_NAME] 2024 AZ Boat Quote American Modern" at bounding box center [212, 209] width 79 height 49
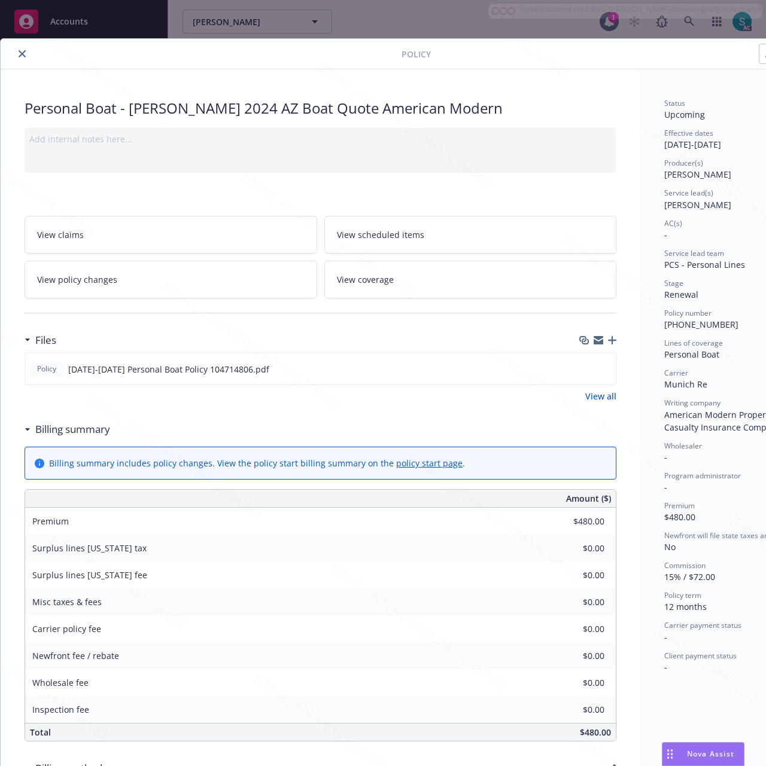
click at [632, 405] on div "Personal Boat - [PERSON_NAME] 2024 AZ Boat Quote American Modern Add internal n…" at bounding box center [320, 581] width 639 height 1024
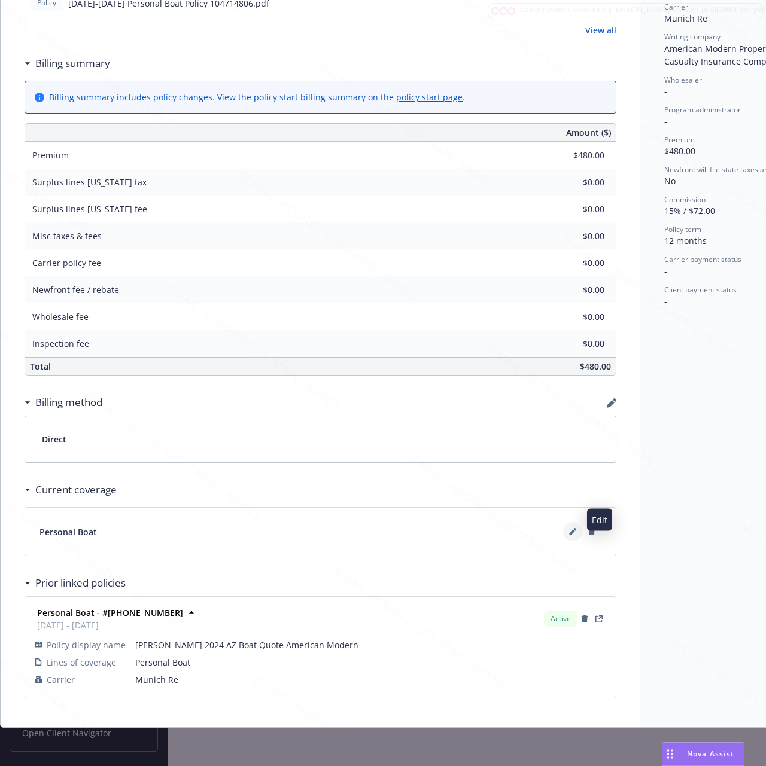
click at [571, 530] on icon at bounding box center [572, 533] width 6 height 6
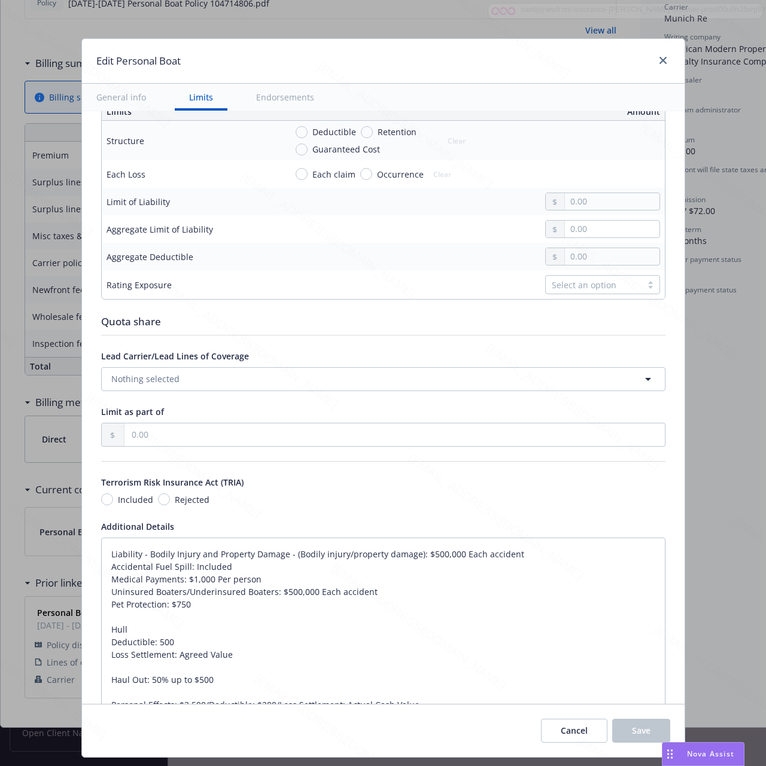
type textarea "x"
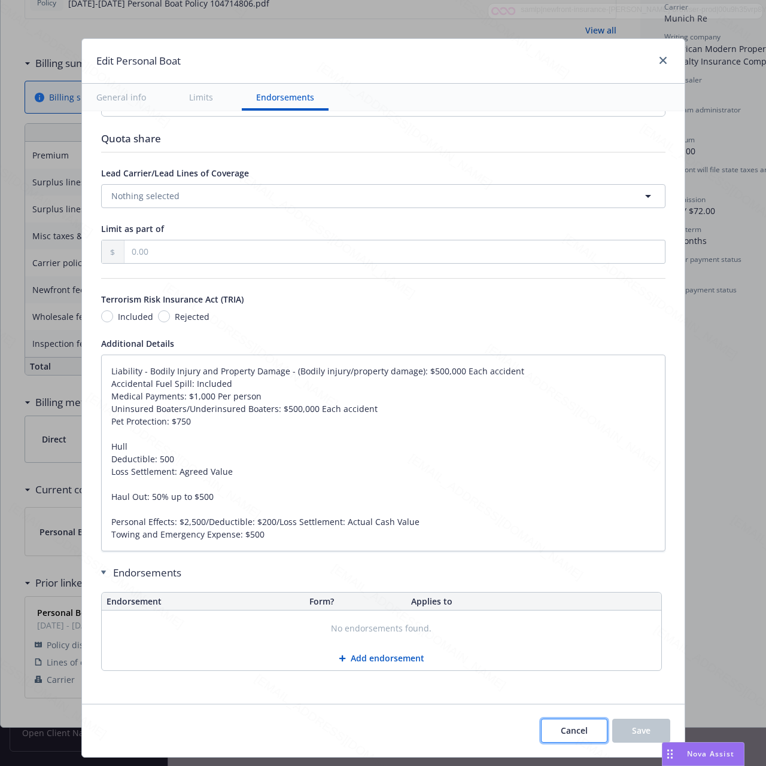
click at [566, 736] on span "Cancel" at bounding box center [573, 730] width 27 height 11
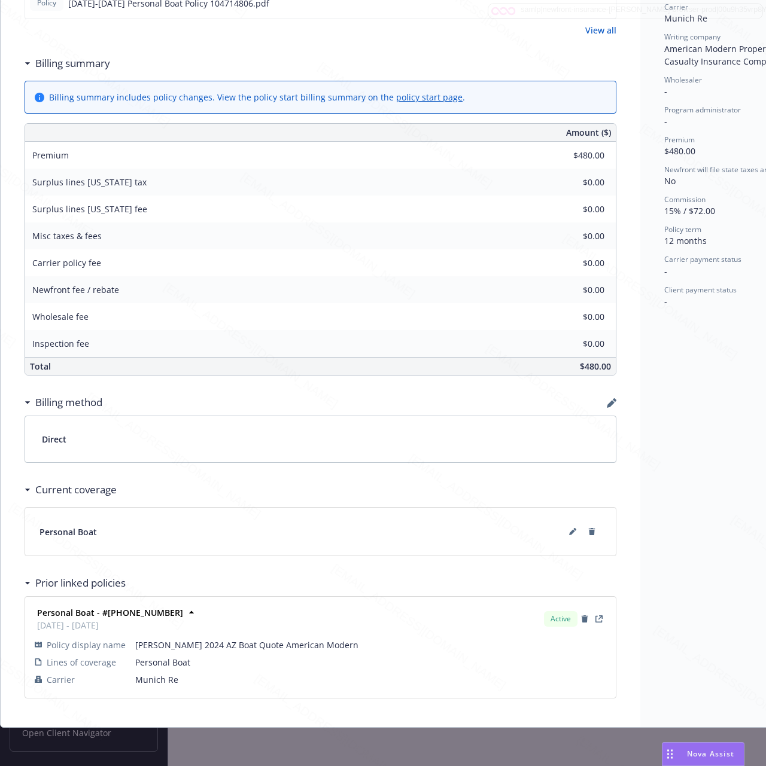
click at [684, 374] on div "Status Upcoming Effective dates [DATE] - [DATE] Producer(s) [PERSON_NAME] Servi…" at bounding box center [731, 215] width 182 height 1024
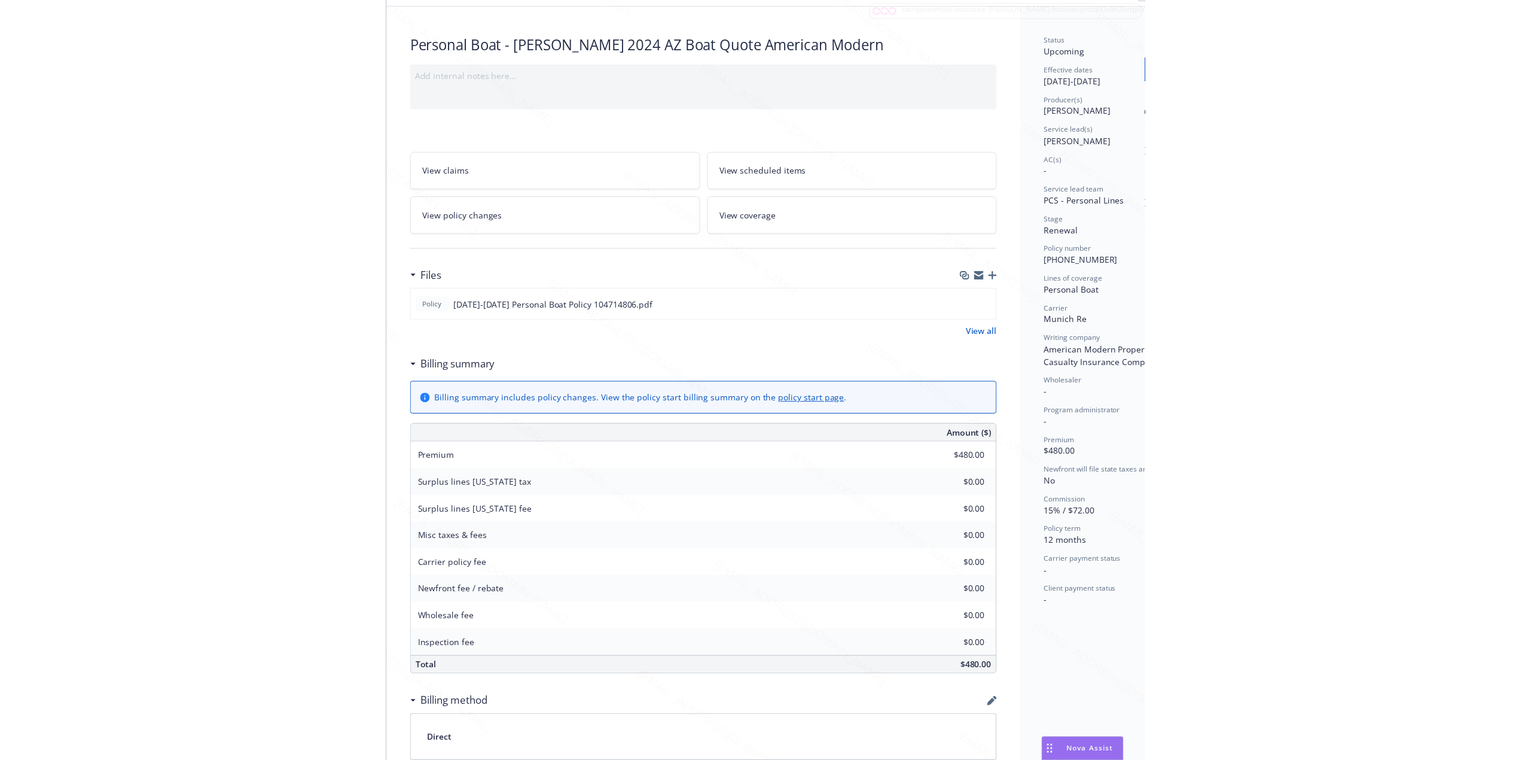
scroll to position [0, 0]
